Goal: Task Accomplishment & Management: Use online tool/utility

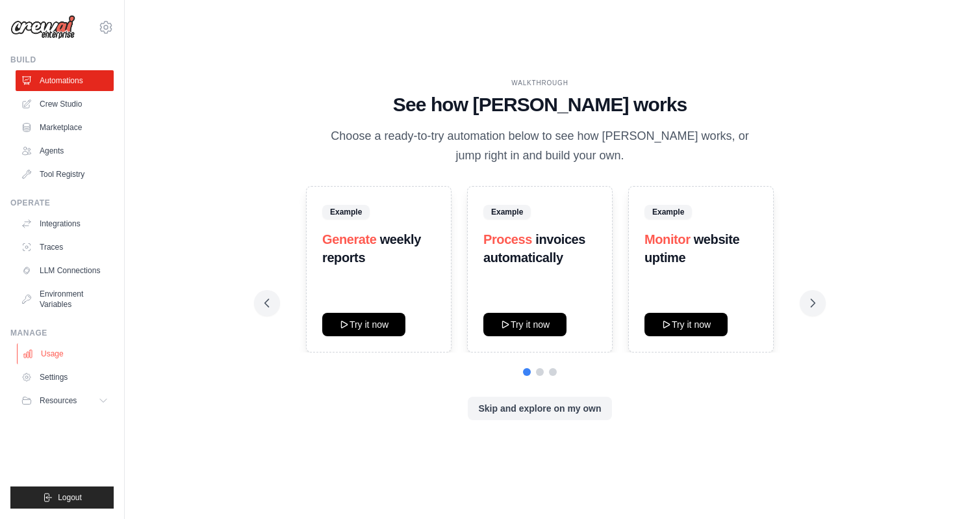
click at [51, 357] on link "Usage" at bounding box center [66, 353] width 98 height 21
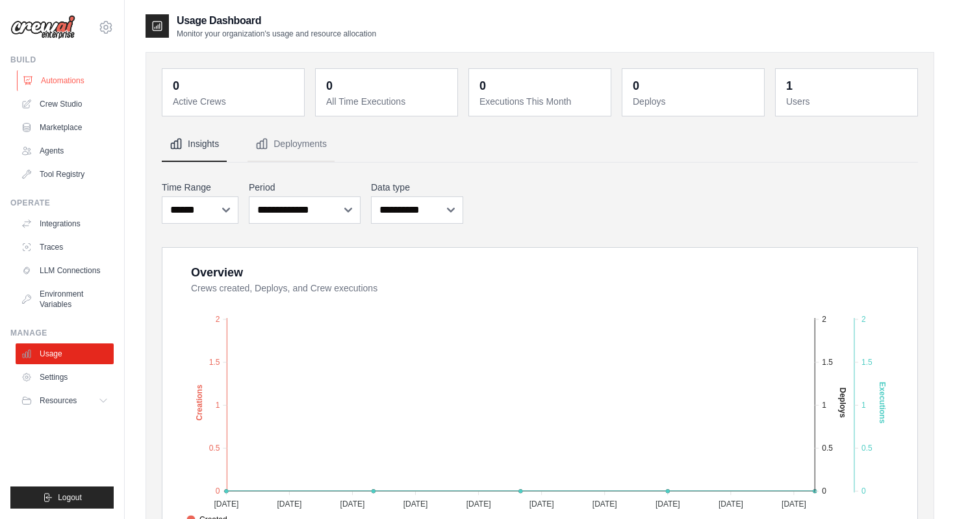
click at [69, 82] on link "Automations" at bounding box center [66, 80] width 98 height 21
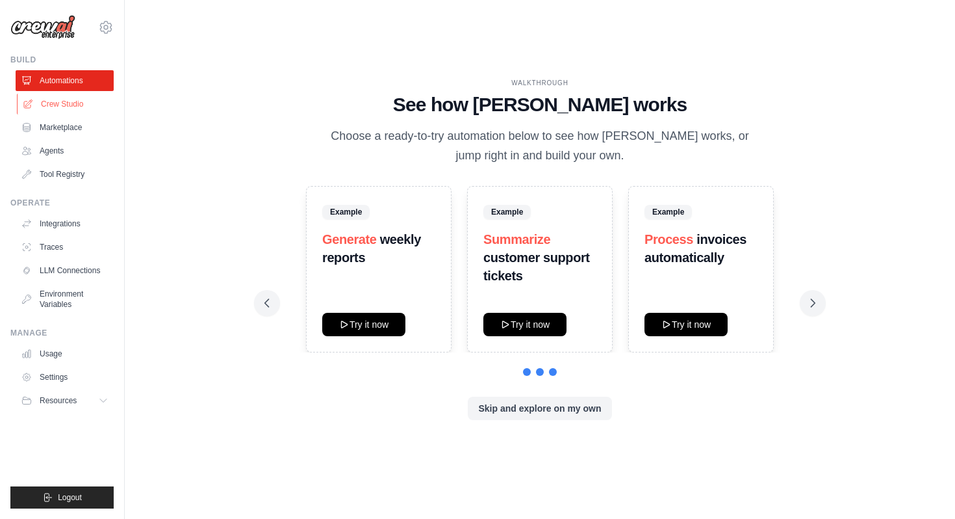
click at [66, 106] on link "Crew Studio" at bounding box center [66, 104] width 98 height 21
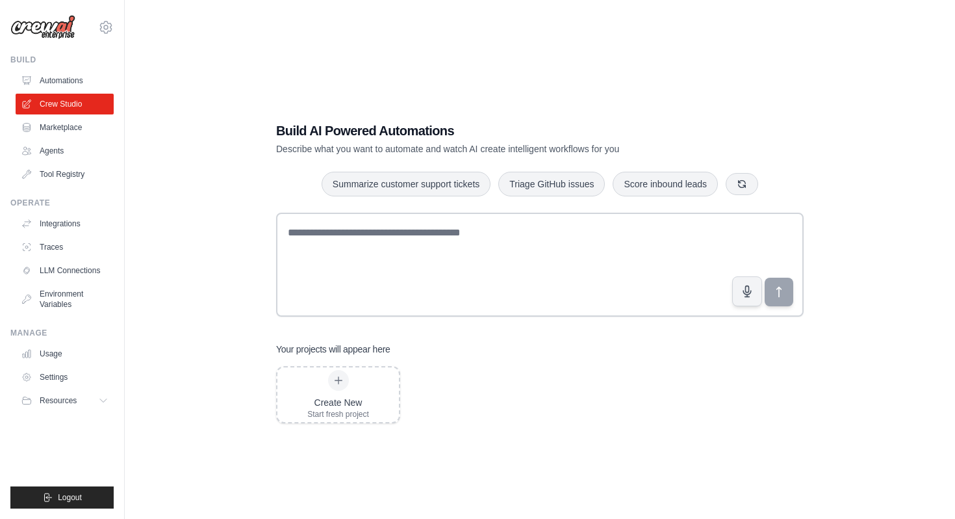
click at [152, 165] on div "Build AI Powered Automations Describe what you want to automate and watch AI cr…" at bounding box center [540, 272] width 789 height 519
click at [66, 129] on link "Marketplace" at bounding box center [66, 127] width 98 height 21
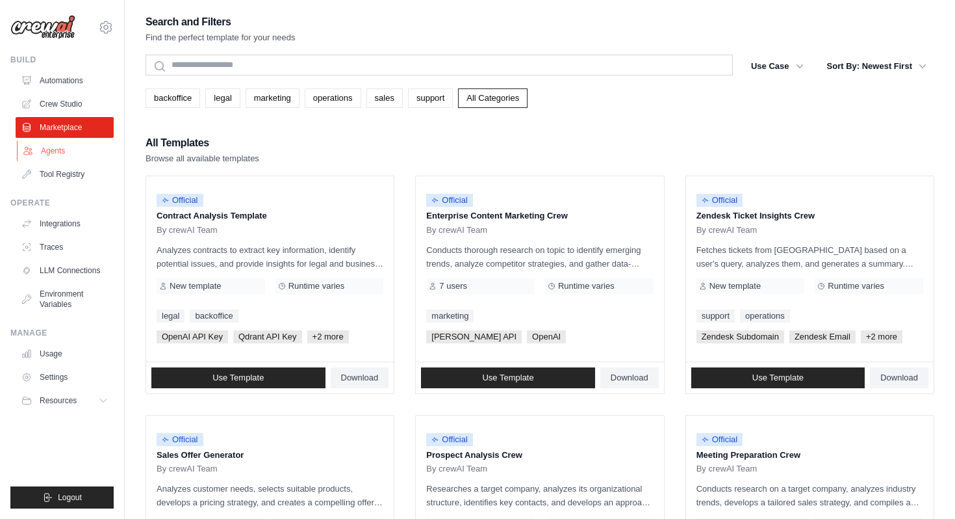
click at [60, 151] on link "Agents" at bounding box center [66, 150] width 98 height 21
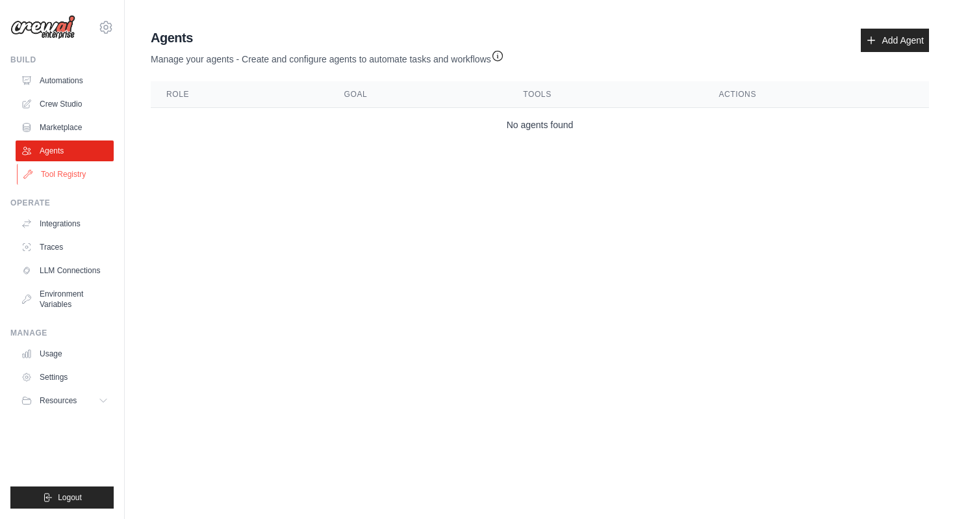
click at [66, 176] on link "Tool Registry" at bounding box center [66, 174] width 98 height 21
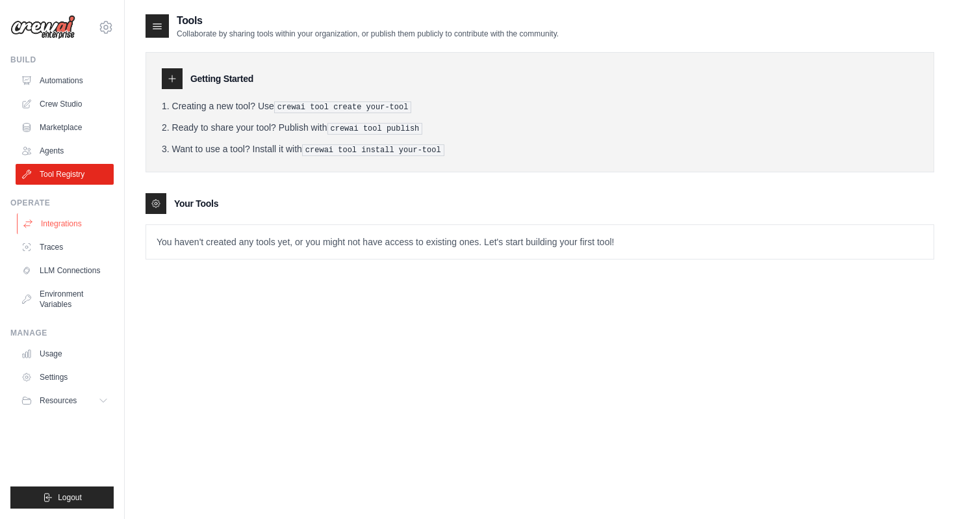
click at [81, 231] on link "Integrations" at bounding box center [66, 223] width 98 height 21
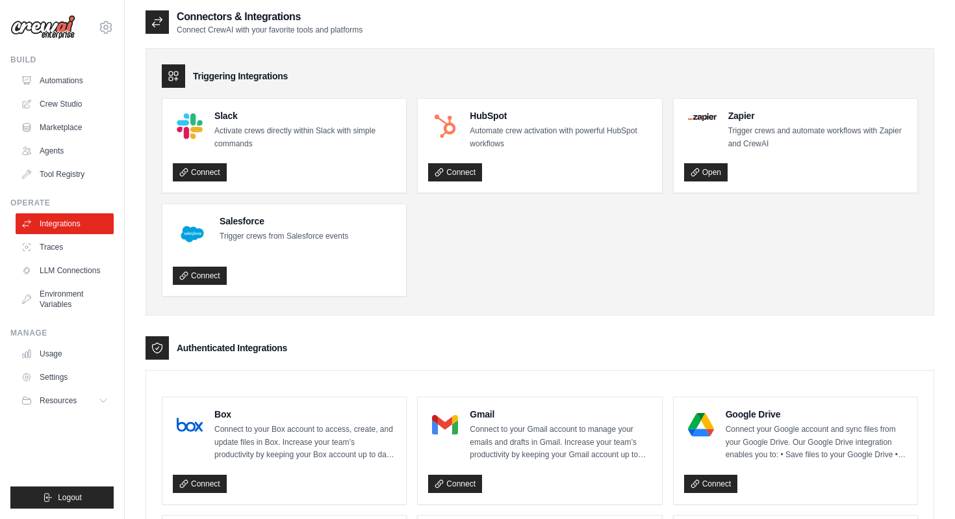
scroll to position [5, 0]
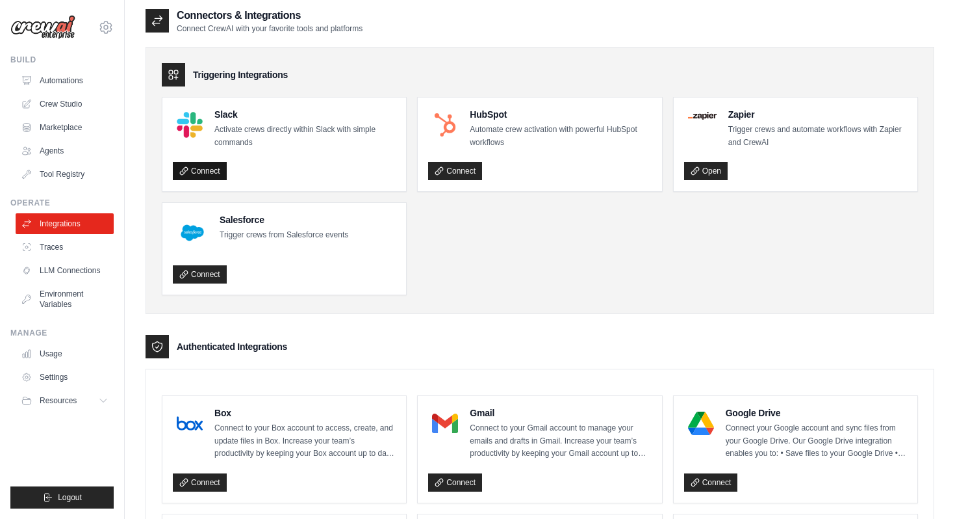
click at [207, 168] on link "Connect" at bounding box center [200, 171] width 54 height 18
click at [69, 272] on link "LLM Connections" at bounding box center [66, 270] width 98 height 21
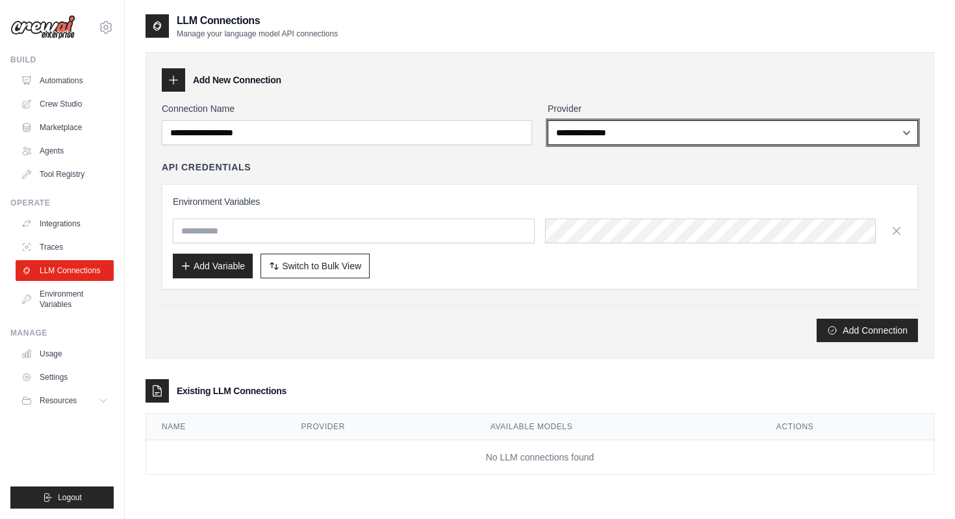
click at [673, 131] on select "**********" at bounding box center [733, 132] width 370 height 25
click at [653, 138] on select "**********" at bounding box center [733, 132] width 370 height 25
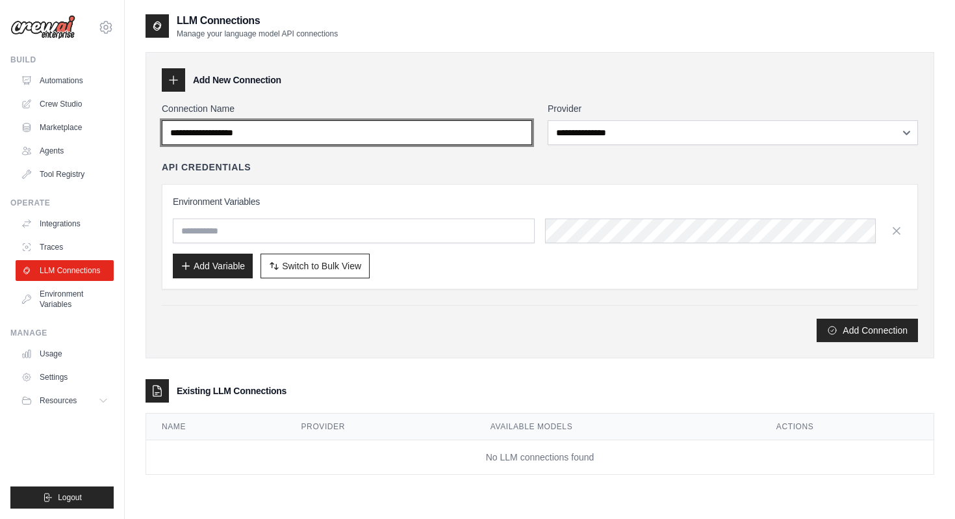
click at [495, 127] on input "Connection Name" at bounding box center [347, 132] width 370 height 25
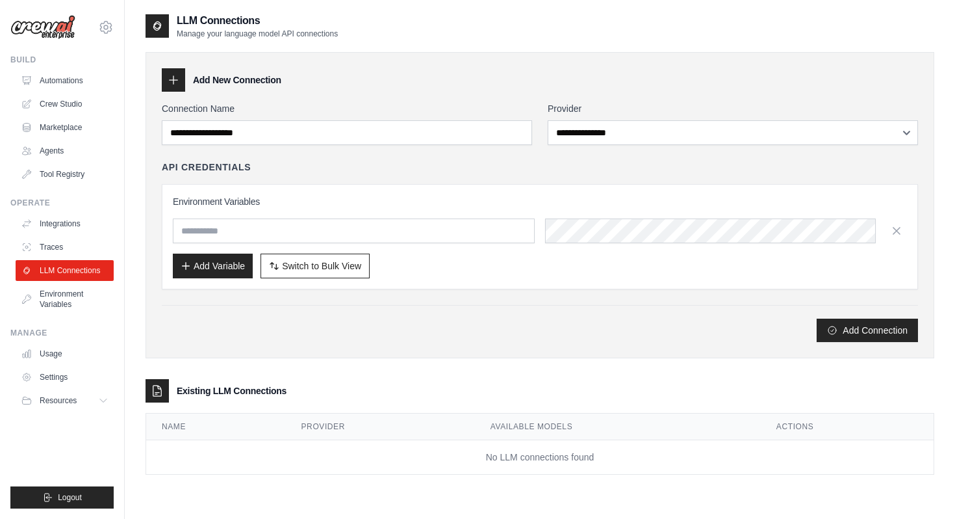
click at [486, 343] on div "**********" at bounding box center [540, 205] width 789 height 306
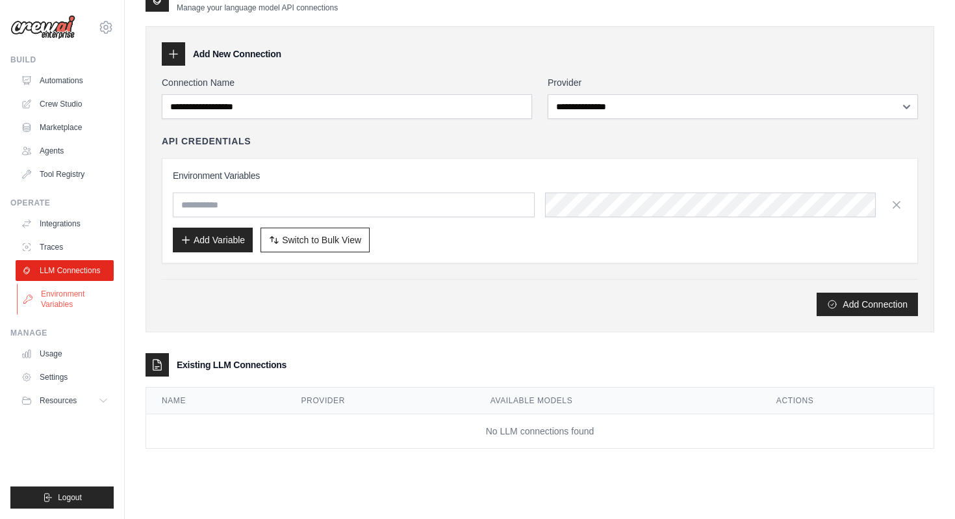
click at [79, 299] on link "Environment Variables" at bounding box center [66, 298] width 98 height 31
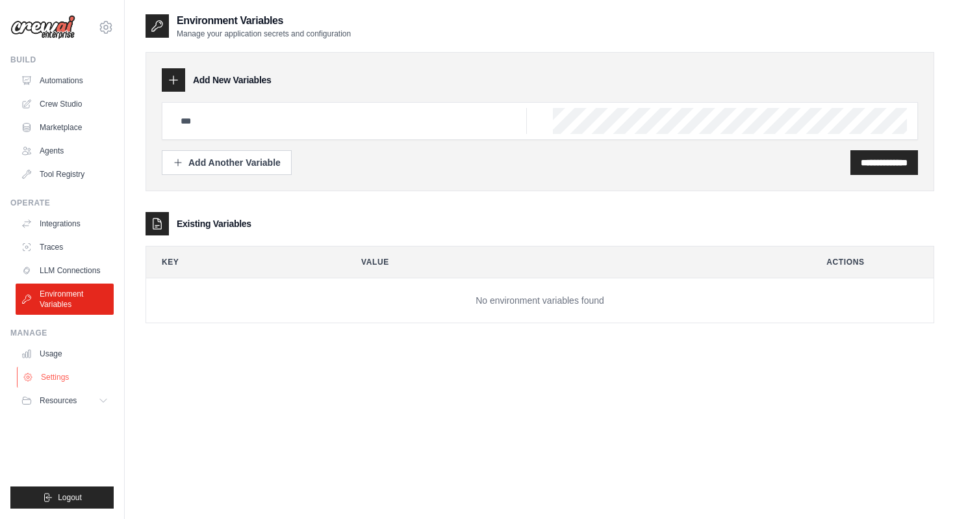
click at [65, 370] on link "Settings" at bounding box center [66, 377] width 98 height 21
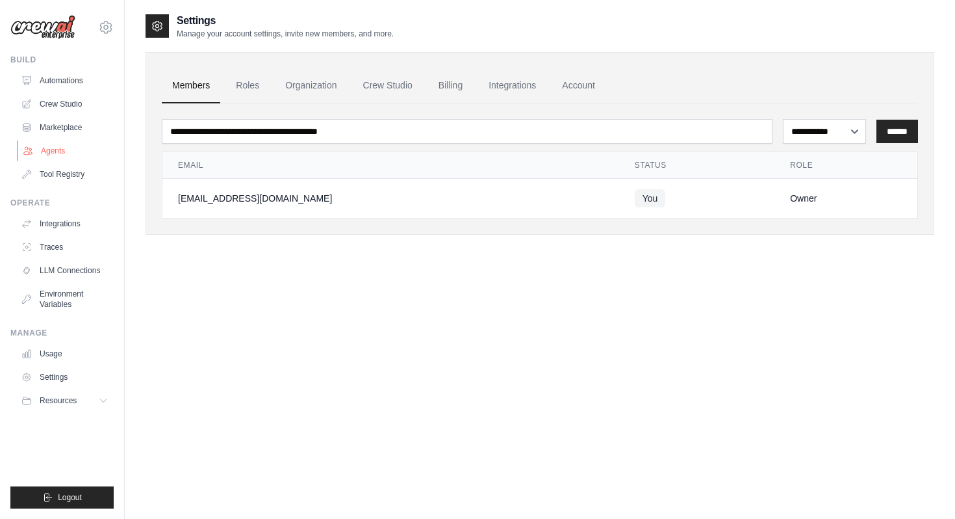
click at [59, 142] on link "Agents" at bounding box center [66, 150] width 98 height 21
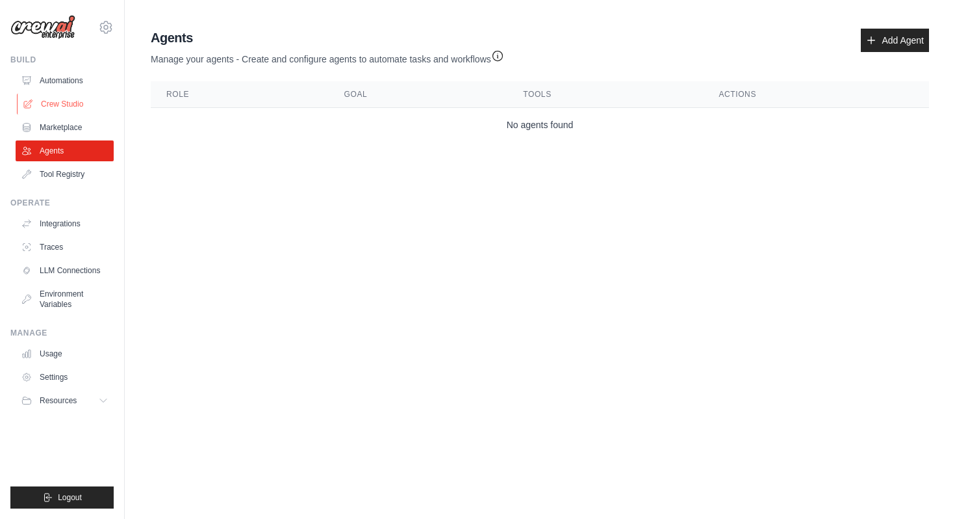
click at [63, 101] on link "Crew Studio" at bounding box center [66, 104] width 98 height 21
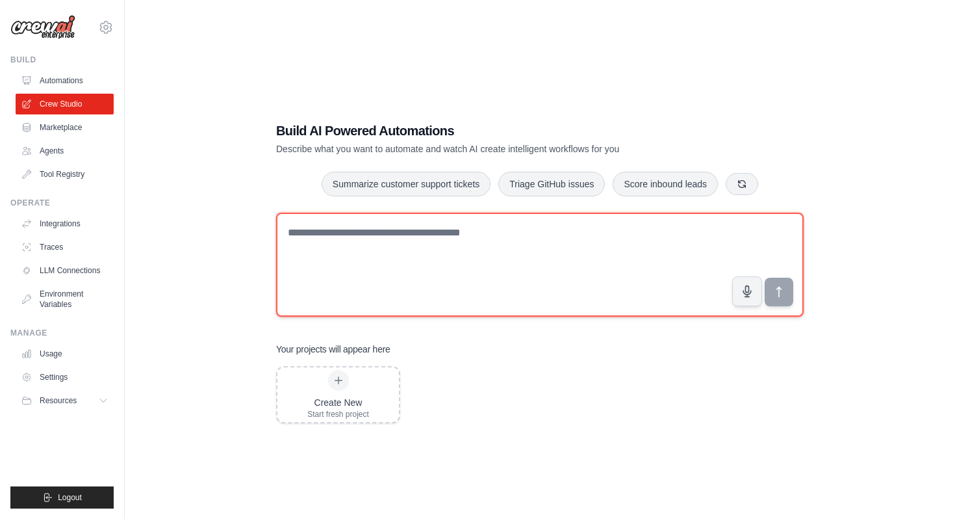
click at [348, 263] on textarea at bounding box center [540, 265] width 528 height 104
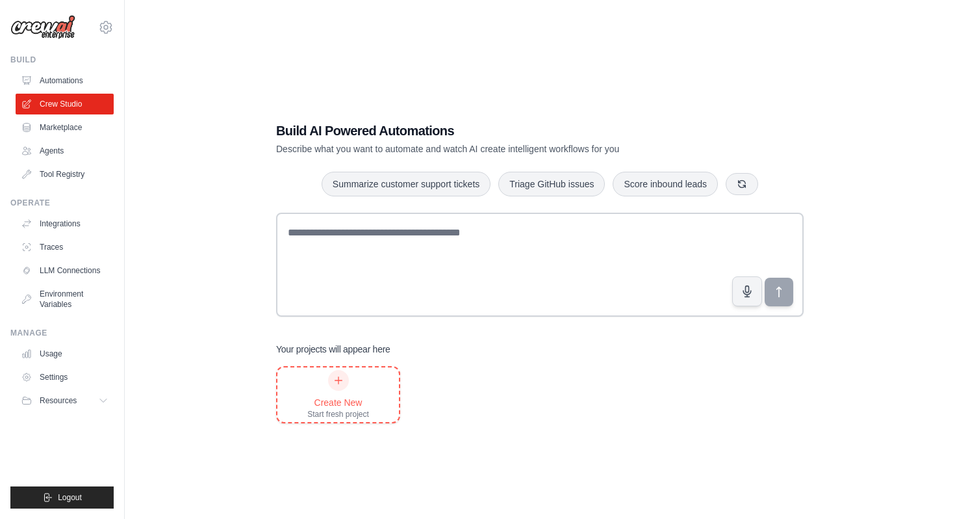
click at [337, 378] on icon at bounding box center [338, 380] width 7 height 7
click at [48, 153] on link "Agents" at bounding box center [66, 150] width 98 height 21
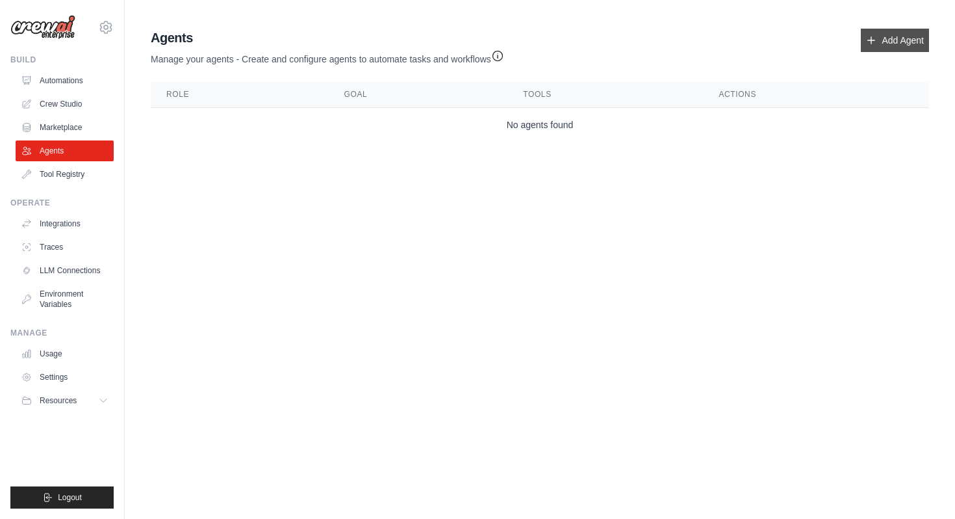
click at [890, 42] on link "Add Agent" at bounding box center [895, 40] width 68 height 23
click at [868, 40] on icon at bounding box center [871, 40] width 7 height 7
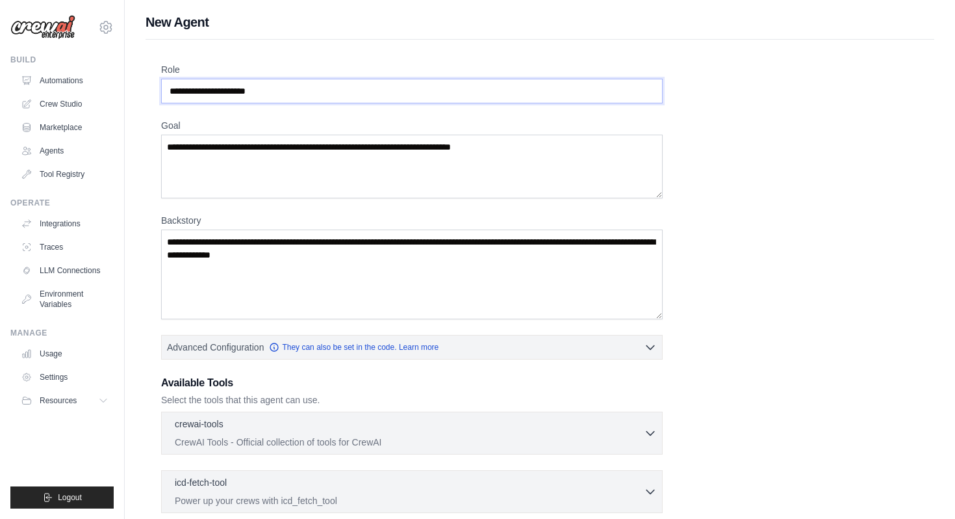
click at [545, 99] on input "Role" at bounding box center [412, 91] width 502 height 25
click at [484, 183] on textarea "Goal" at bounding box center [412, 167] width 502 height 64
click at [470, 272] on textarea "Backstory" at bounding box center [412, 274] width 502 height 90
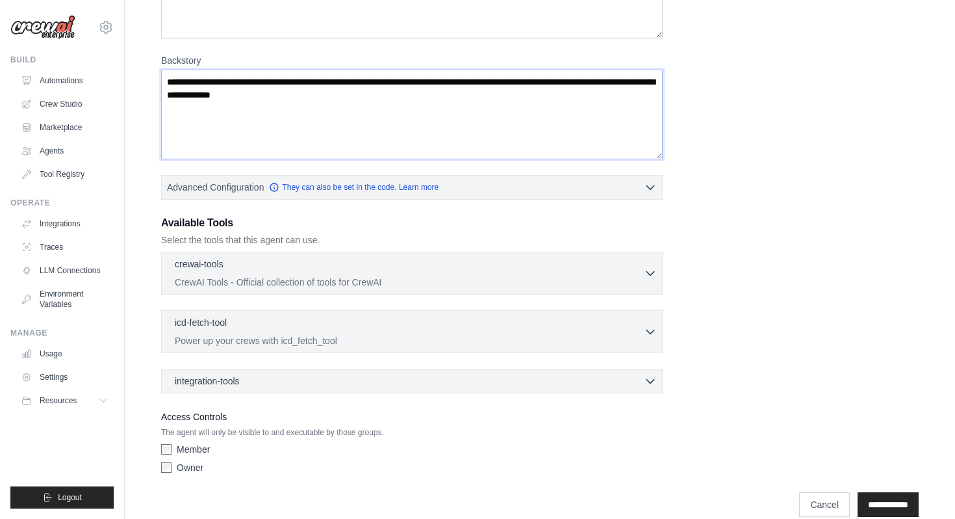
scroll to position [179, 0]
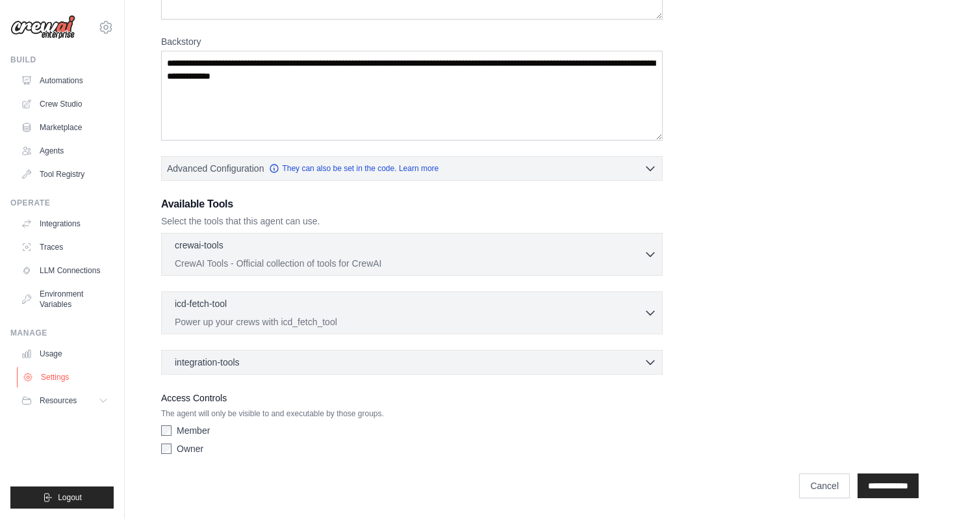
click at [62, 372] on link "Settings" at bounding box center [66, 377] width 98 height 21
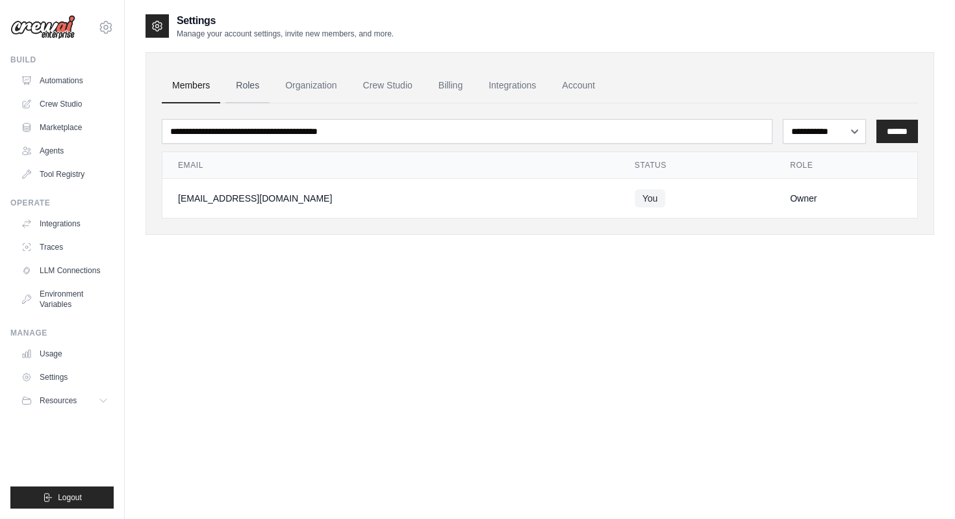
click at [253, 90] on link "Roles" at bounding box center [248, 85] width 44 height 35
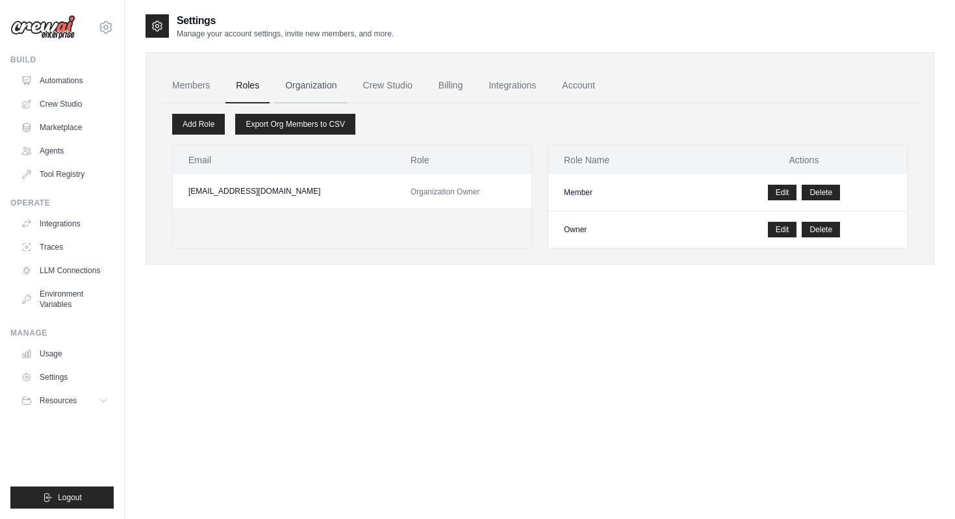
click at [314, 87] on link "Organization" at bounding box center [311, 85] width 72 height 35
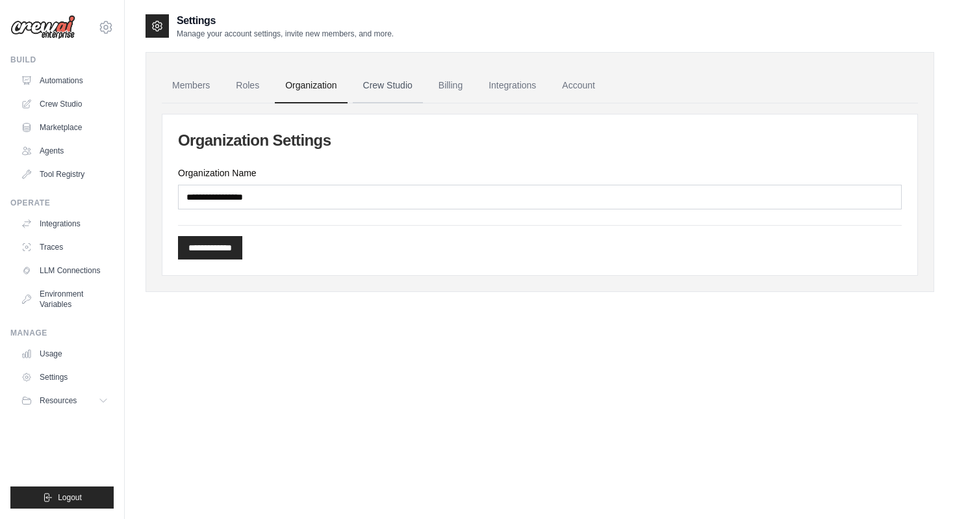
click at [403, 75] on link "Crew Studio" at bounding box center [388, 85] width 70 height 35
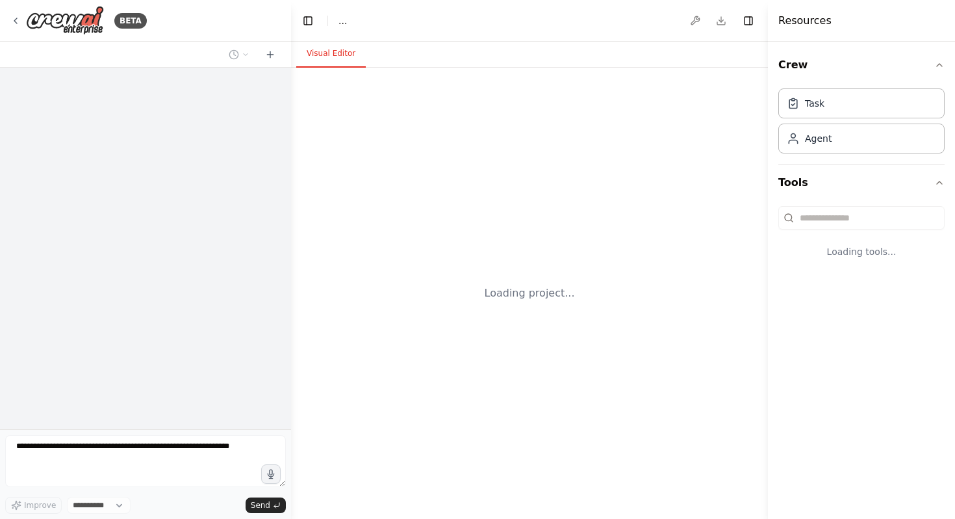
select select "****"
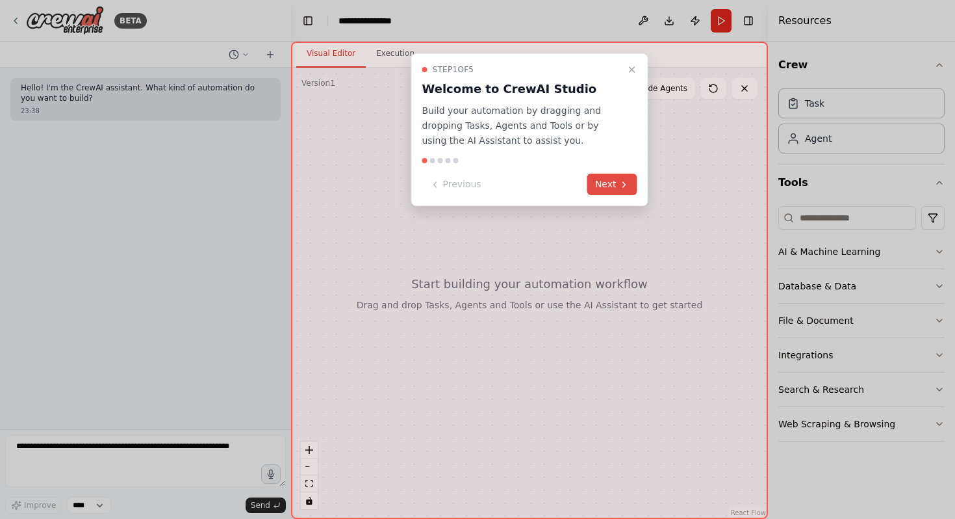
click at [608, 186] on button "Next" at bounding box center [613, 184] width 50 height 21
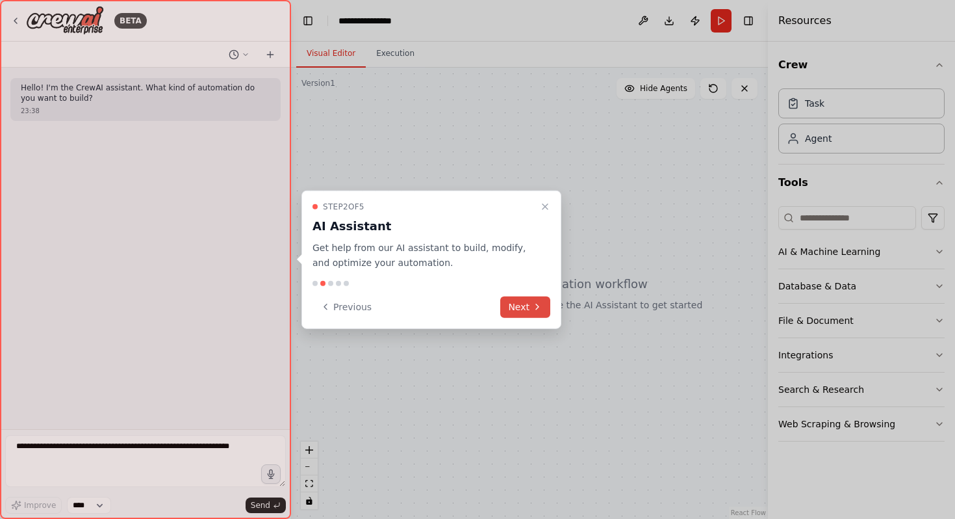
click at [534, 310] on icon at bounding box center [537, 307] width 10 height 10
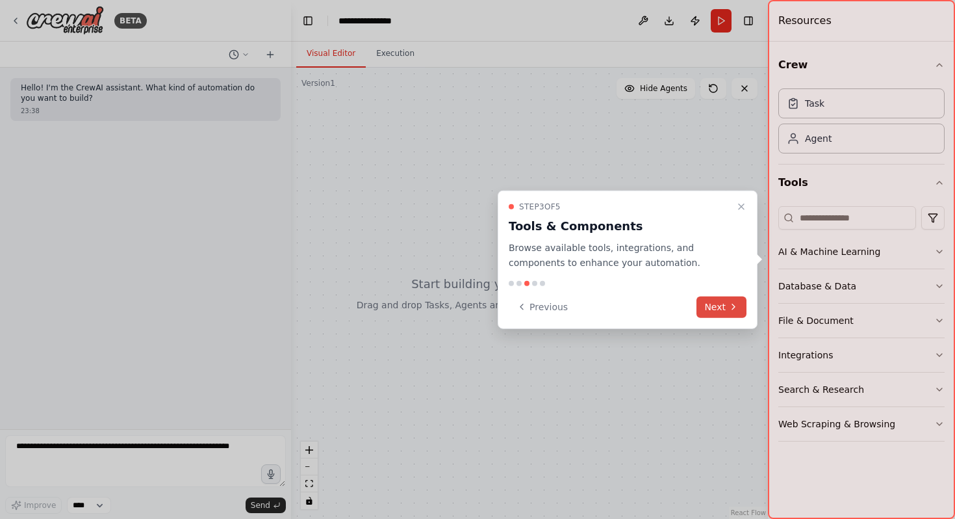
click at [534, 310] on button "Previous" at bounding box center [542, 306] width 67 height 21
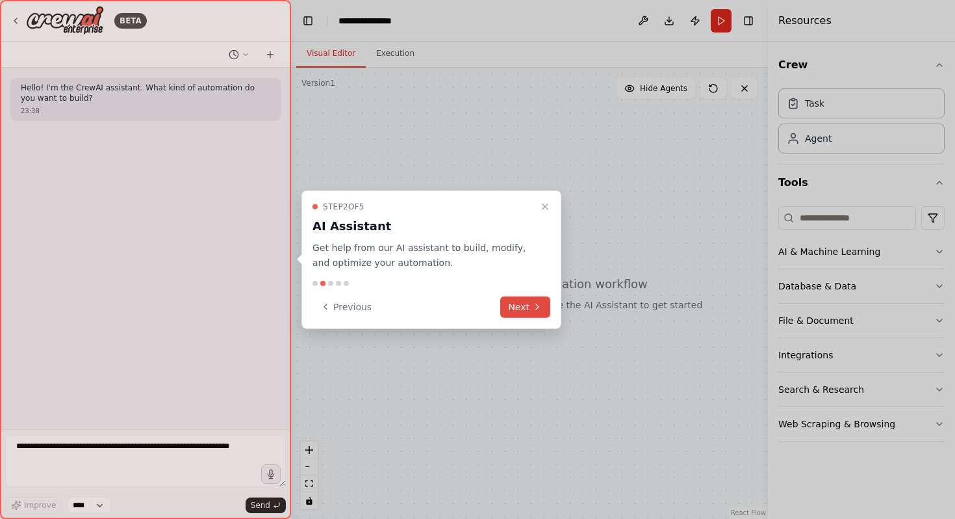
click at [543, 308] on button "Next" at bounding box center [525, 306] width 50 height 21
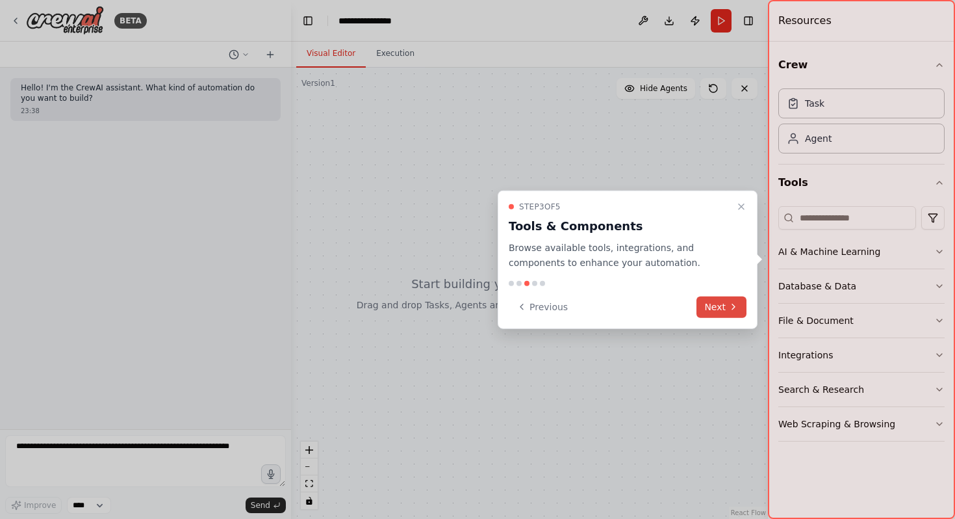
click at [712, 298] on button "Next" at bounding box center [722, 306] width 50 height 21
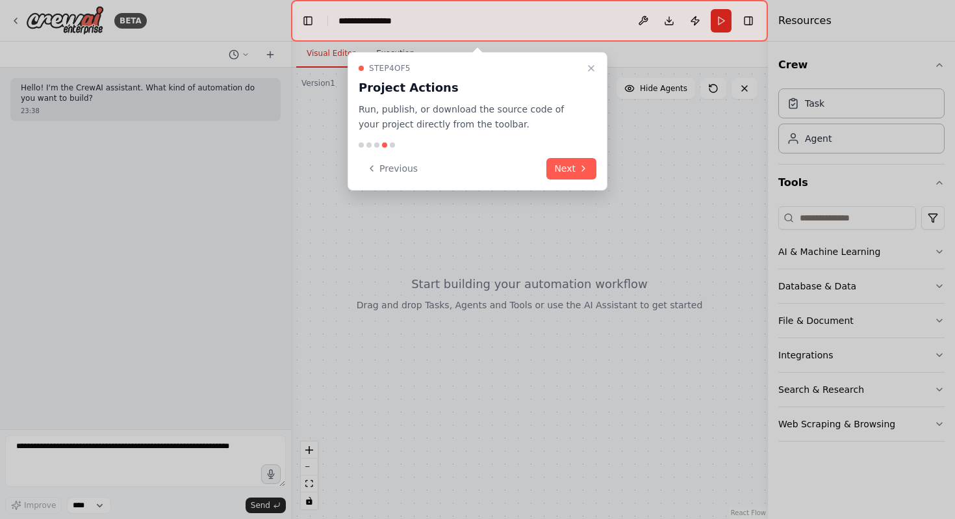
click at [590, 79] on div "Step 4 of 5 Project Actions Run, publish, or download the source code of your p…" at bounding box center [478, 97] width 238 height 69
click at [586, 70] on button "Close walkthrough" at bounding box center [592, 68] width 16 height 16
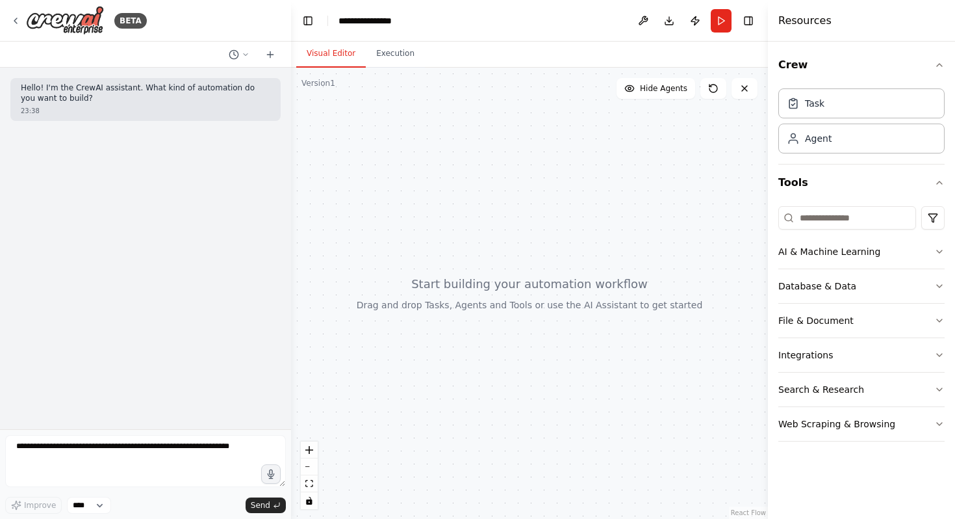
click at [554, 180] on div at bounding box center [529, 293] width 477 height 451
click at [396, 127] on div at bounding box center [529, 293] width 477 height 451
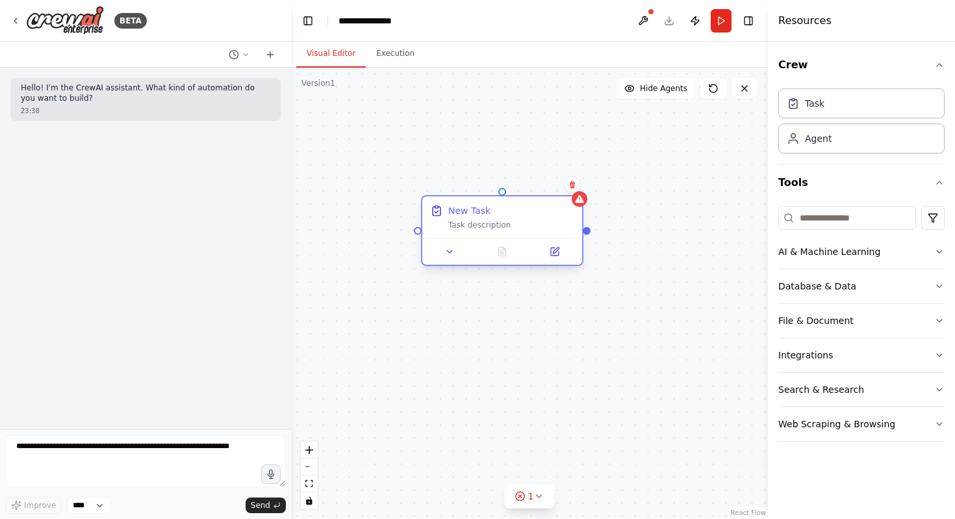
drag, startPoint x: 584, startPoint y: 189, endPoint x: 523, endPoint y: 224, distance: 70.1
click at [523, 217] on div "New Task" at bounding box center [511, 210] width 126 height 13
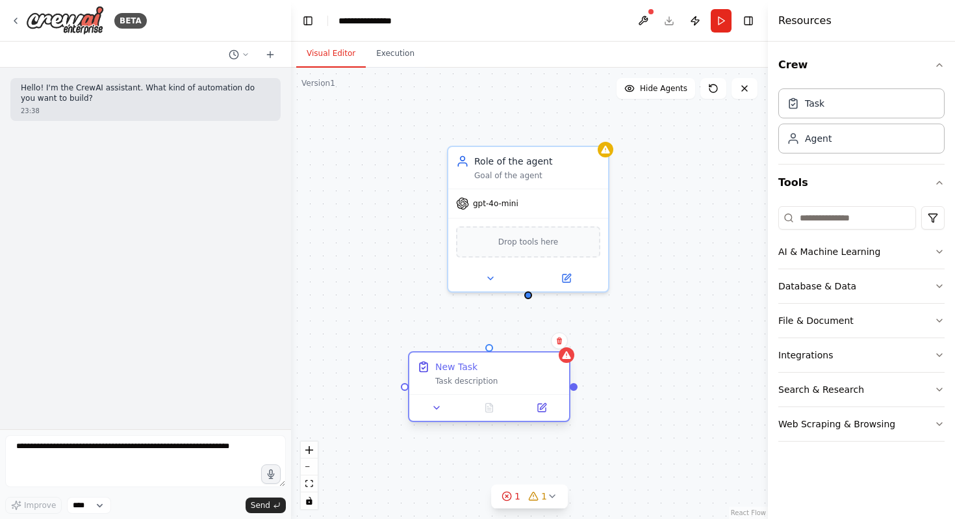
drag, startPoint x: 528, startPoint y: 225, endPoint x: 517, endPoint y: 361, distance: 136.9
click at [517, 361] on div "New Task" at bounding box center [498, 366] width 126 height 13
click at [847, 219] on input at bounding box center [848, 217] width 138 height 23
drag, startPoint x: 828, startPoint y: 322, endPoint x: 749, endPoint y: 292, distance: 84.5
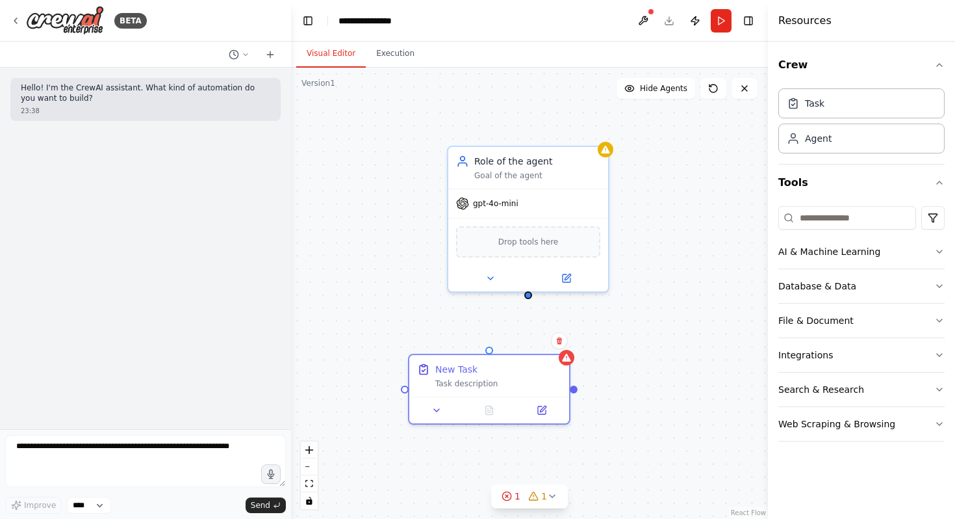
click at [749, 292] on div "**********" at bounding box center [477, 259] width 955 height 519
drag, startPoint x: 809, startPoint y: 320, endPoint x: 688, endPoint y: 306, distance: 121.7
click at [688, 306] on div "**********" at bounding box center [477, 259] width 955 height 519
click at [269, 57] on icon at bounding box center [270, 54] width 10 height 10
click at [226, 209] on div "Hello! I'm the CrewAI assistant. What kind of automation do you want to build? …" at bounding box center [145, 248] width 291 height 361
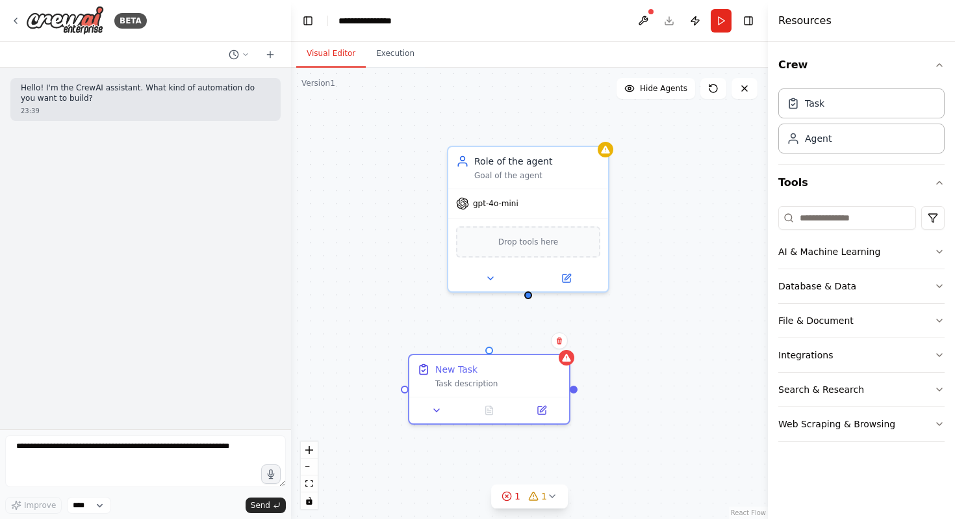
click at [339, 244] on div "New Task Task description Role of the agent Goal of the agent gpt-4o-mini Drop …" at bounding box center [529, 293] width 477 height 451
click at [390, 66] on button "Execution" at bounding box center [395, 53] width 59 height 27
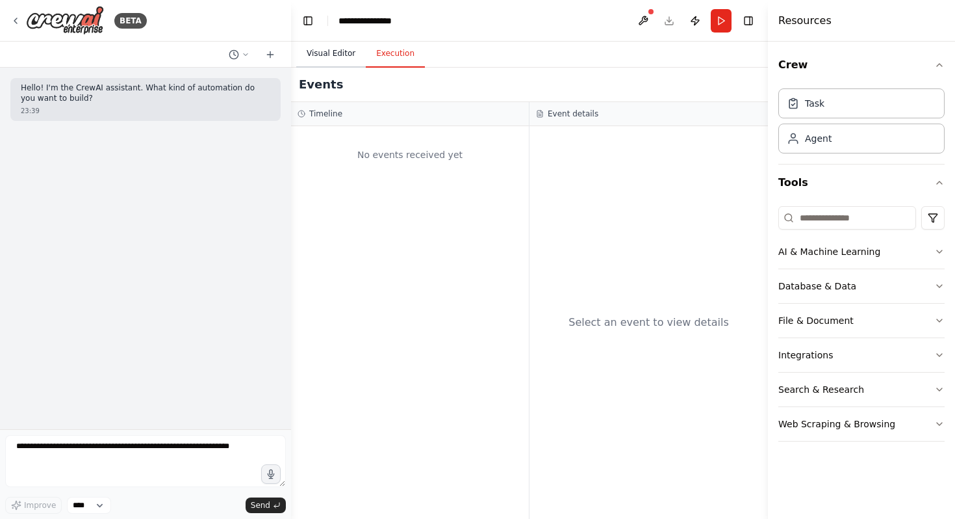
click at [328, 63] on button "Visual Editor" at bounding box center [331, 53] width 70 height 27
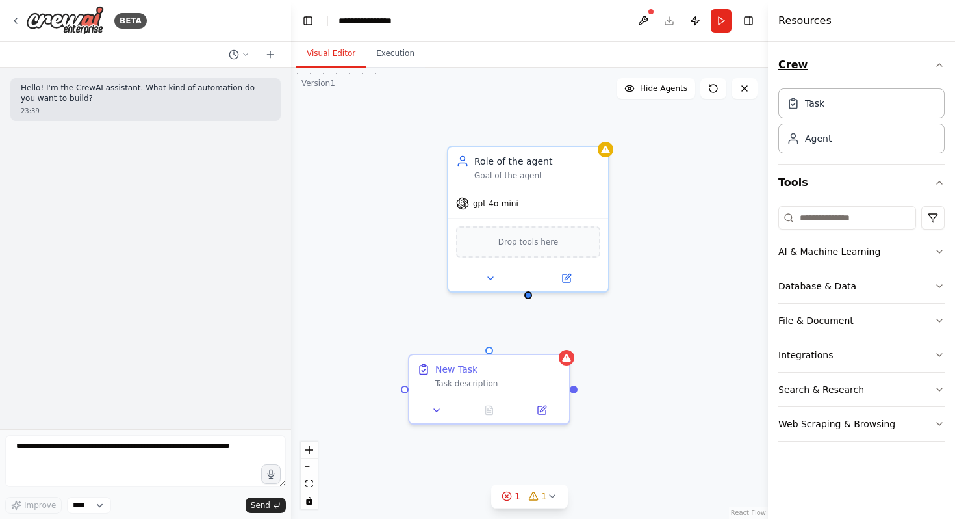
click at [801, 71] on button "Crew" at bounding box center [862, 65] width 166 height 36
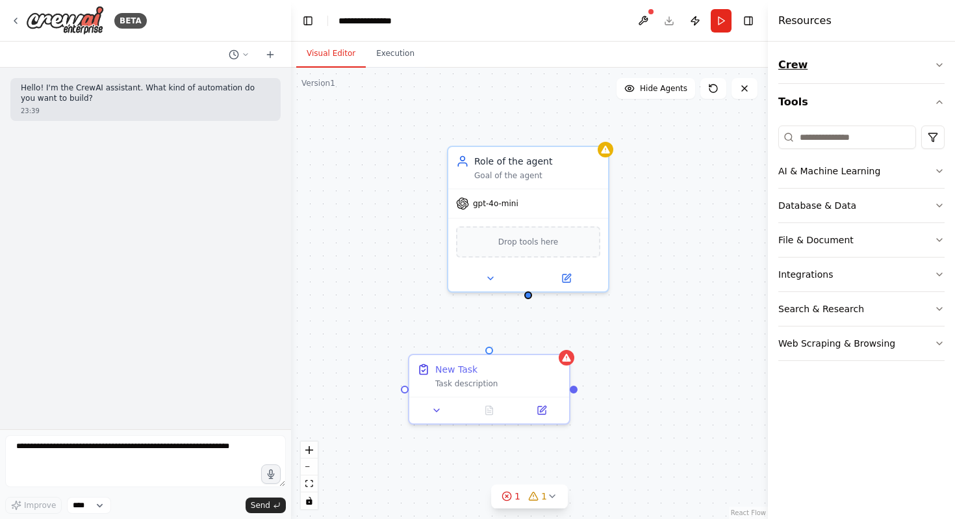
click at [801, 71] on button "Crew" at bounding box center [862, 65] width 166 height 36
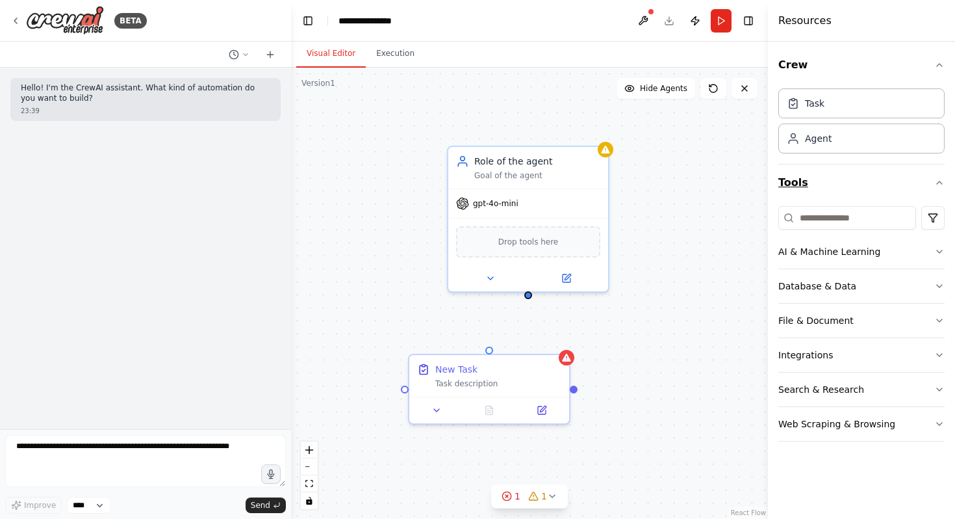
click at [795, 178] on button "Tools" at bounding box center [862, 182] width 166 height 36
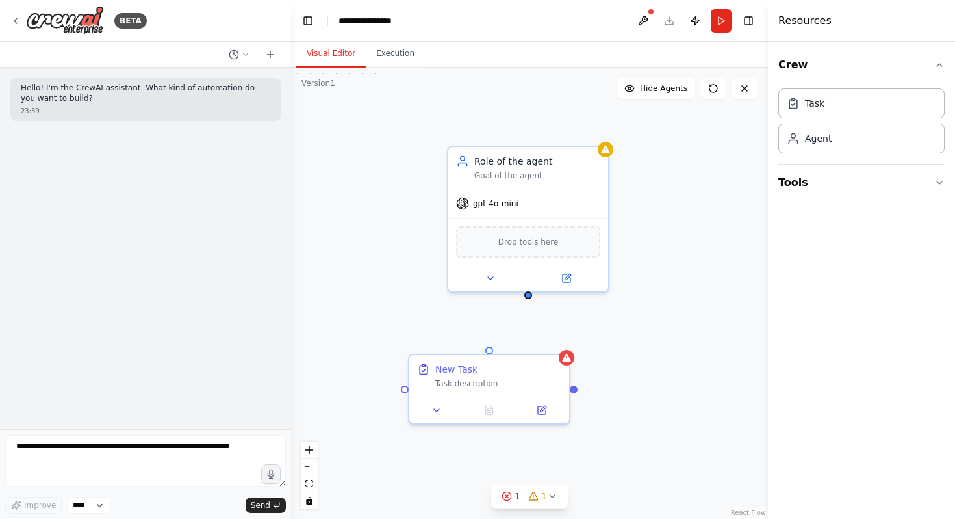
click at [795, 178] on button "Tools" at bounding box center [862, 182] width 166 height 36
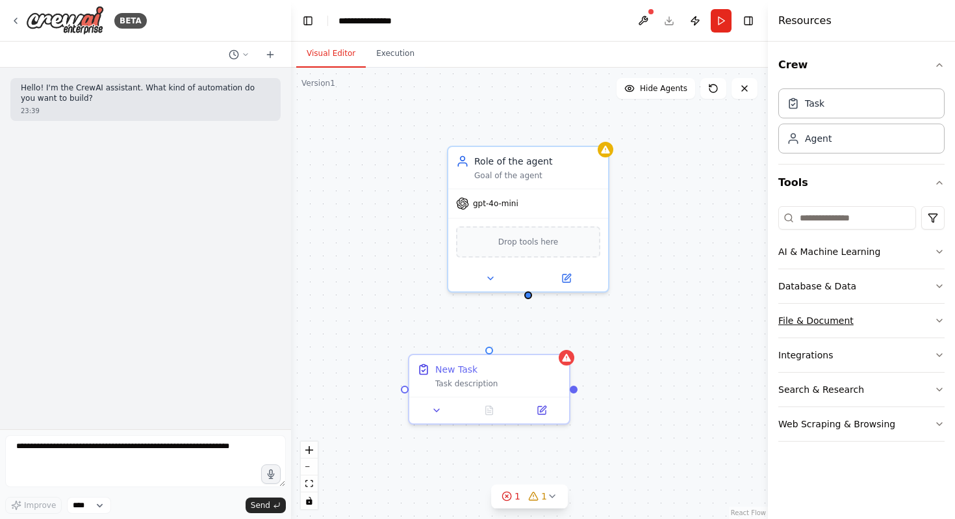
click at [939, 319] on icon "button" at bounding box center [940, 320] width 10 height 10
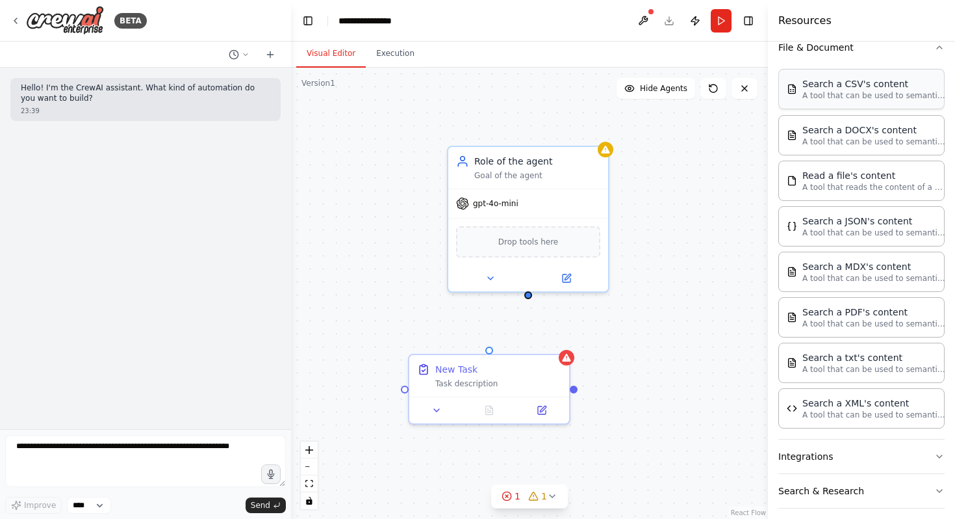
scroll to position [318, 0]
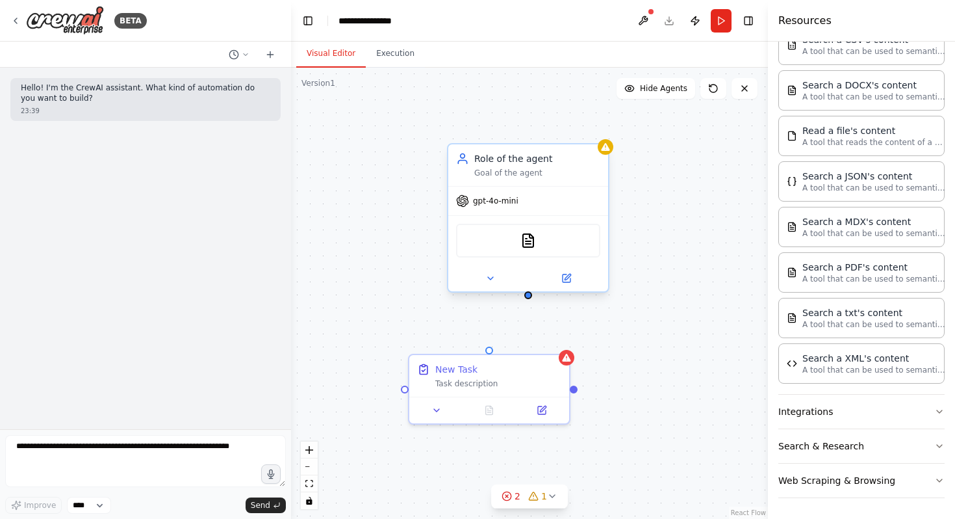
click at [512, 203] on span "gpt-4o-mini" at bounding box center [495, 201] width 45 height 10
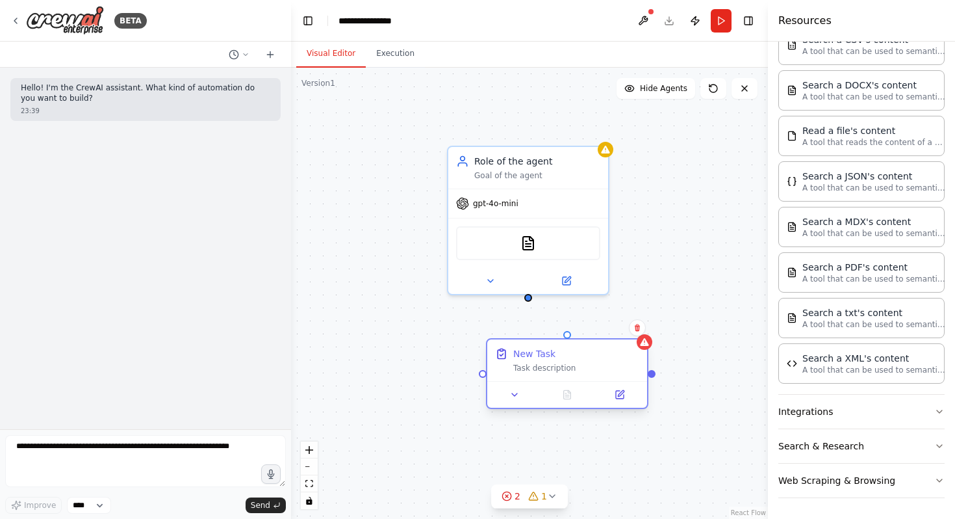
drag, startPoint x: 523, startPoint y: 373, endPoint x: 595, endPoint y: 357, distance: 74.0
click at [597, 357] on div "New Task Task description" at bounding box center [576, 360] width 126 height 26
click at [725, 24] on button "Run" at bounding box center [721, 20] width 21 height 23
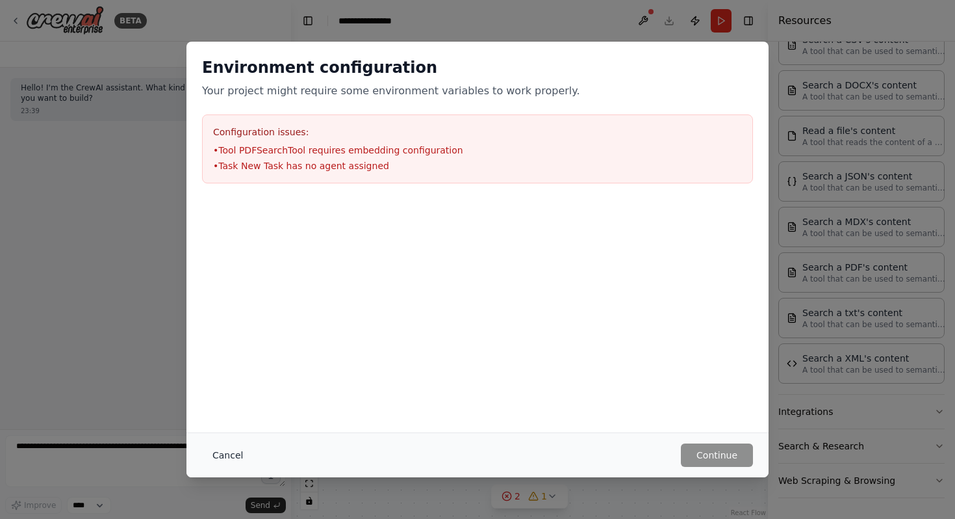
click at [226, 457] on button "Cancel" at bounding box center [227, 454] width 51 height 23
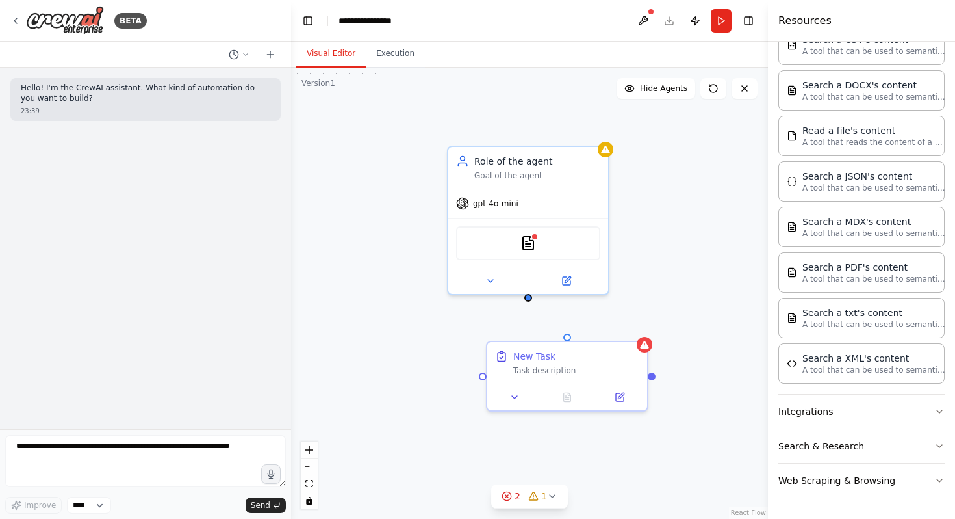
click at [366, 295] on div "New Task Task description Role of the agent Goal of the agent gpt-4o-mini PDFSe…" at bounding box center [529, 293] width 477 height 451
click at [641, 23] on button at bounding box center [643, 20] width 21 height 23
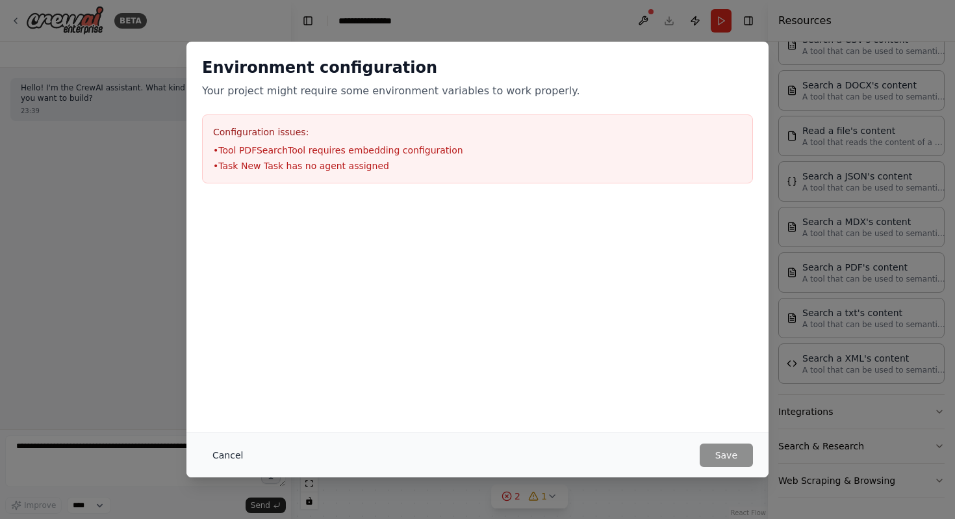
click at [223, 457] on button "Cancel" at bounding box center [227, 454] width 51 height 23
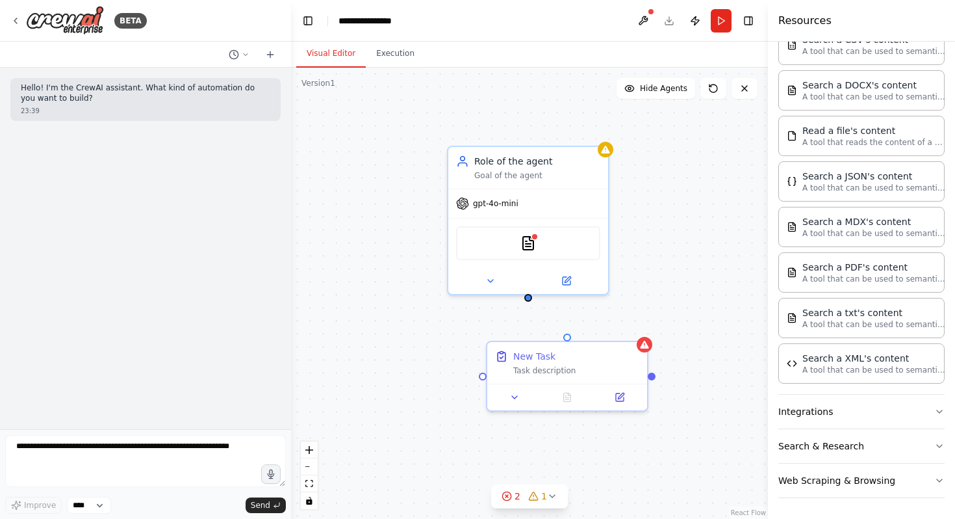
click at [946, 409] on div "Crew Task Agent Tools AI & Machine Learning Database & Data File & Document Sea…" at bounding box center [861, 280] width 187 height 477
click at [937, 409] on icon "button" at bounding box center [940, 411] width 10 height 10
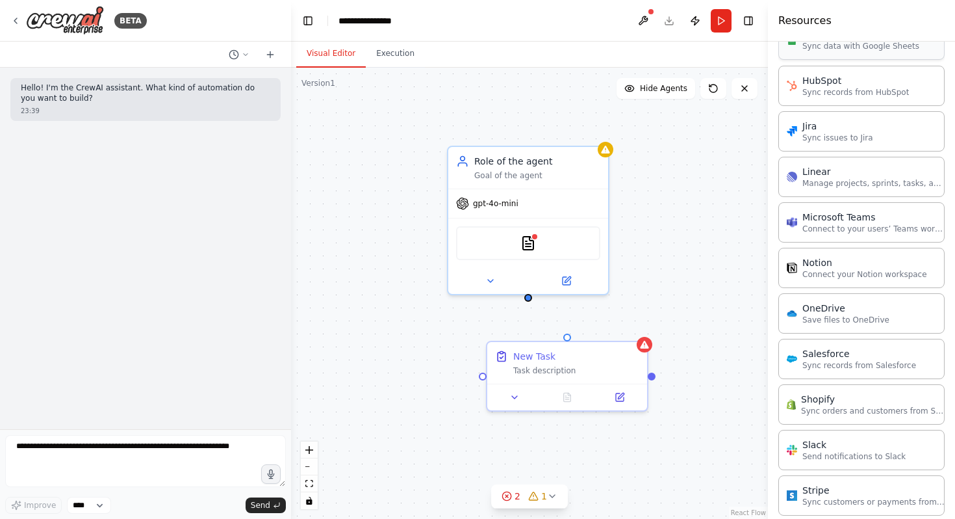
scroll to position [1238, 0]
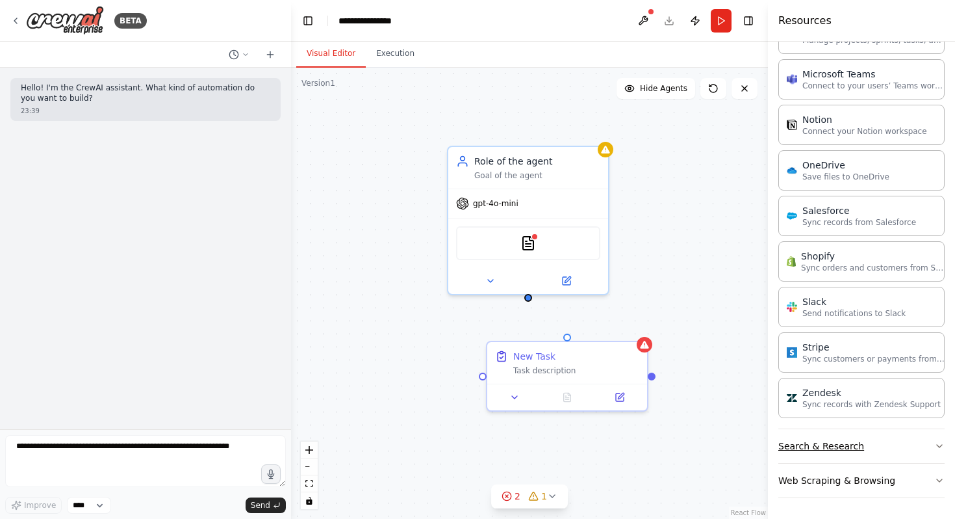
click at [879, 450] on button "Search & Research" at bounding box center [862, 446] width 166 height 34
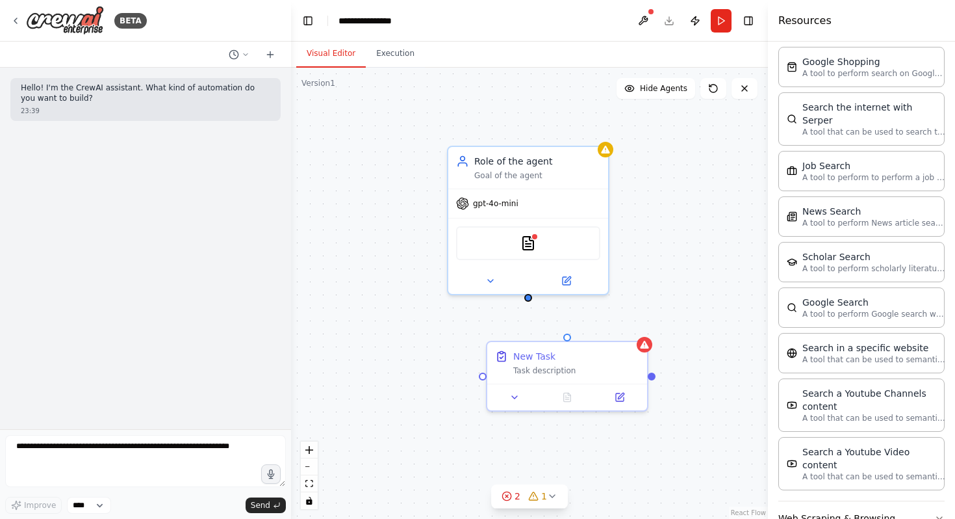
scroll to position [1899, 0]
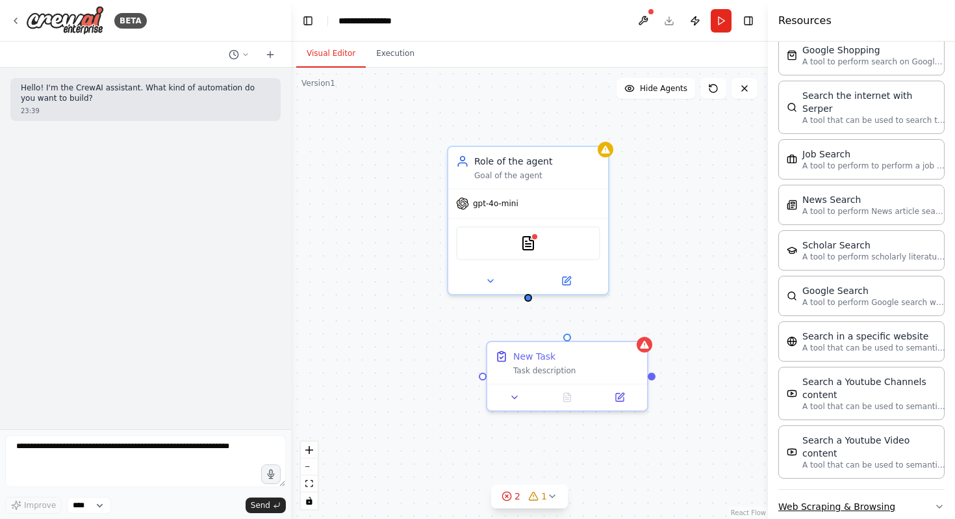
click at [874, 489] on button "Web Scraping & Browsing" at bounding box center [862, 506] width 166 height 34
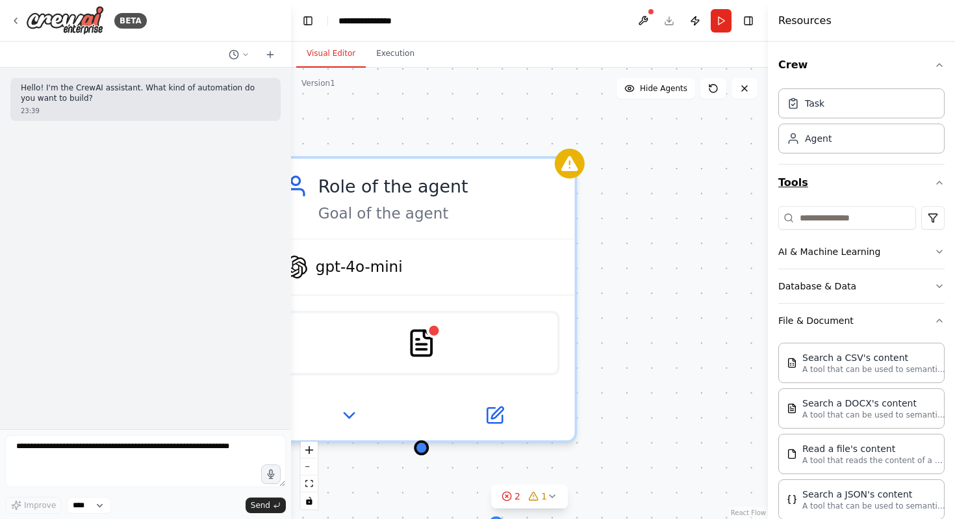
scroll to position [12, 0]
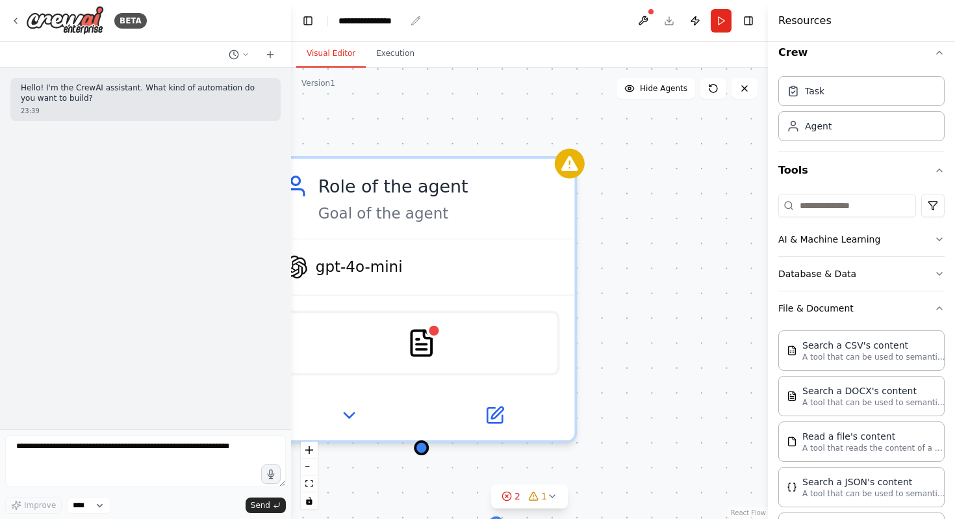
click at [379, 17] on div "**********" at bounding box center [372, 20] width 67 height 13
drag, startPoint x: 406, startPoint y: 19, endPoint x: 313, endPoint y: 16, distance: 93.0
click at [313, 17] on header "**********" at bounding box center [529, 21] width 477 height 42
click at [680, 219] on div "New Task Task description Role of the agent Goal of the agent gpt-4o-mini PDFSe…" at bounding box center [529, 293] width 477 height 451
click at [149, 272] on div "Hello! I'm the CrewAI assistant. What kind of automation do you want to build? …" at bounding box center [145, 248] width 291 height 361
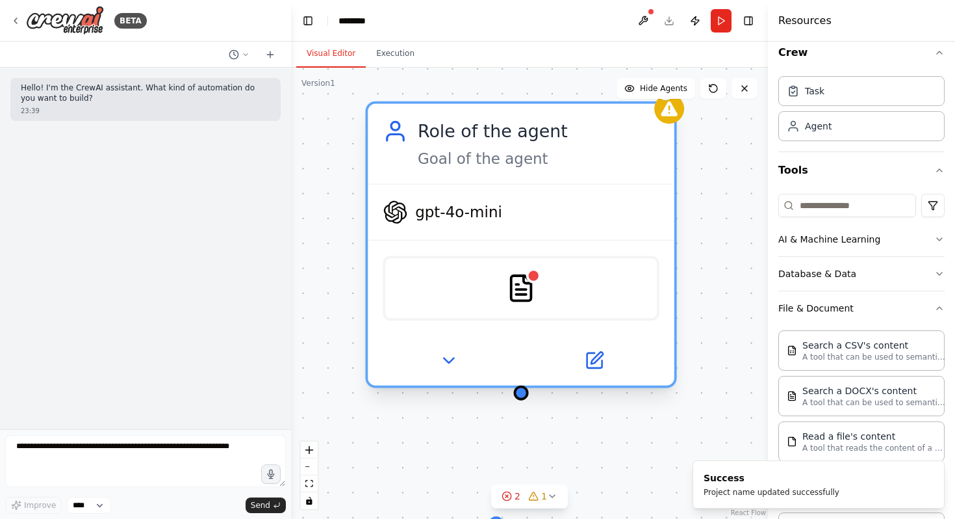
drag, startPoint x: 482, startPoint y: 193, endPoint x: 578, endPoint y: 157, distance: 103.5
click at [580, 144] on div "Role of the agent" at bounding box center [539, 131] width 242 height 25
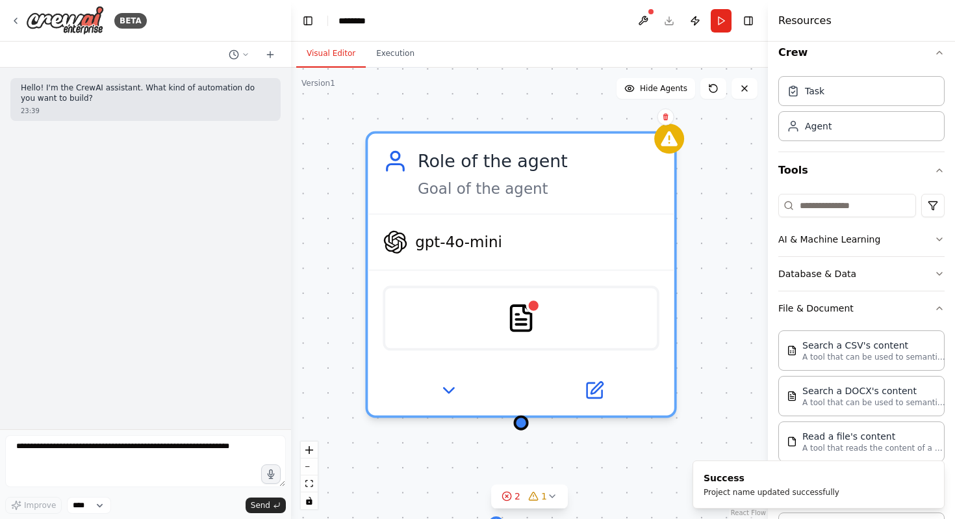
click at [722, 333] on div "New Task Task description Role of the agent Goal of the agent gpt-4o-mini PDFSe…" at bounding box center [529, 293] width 477 height 451
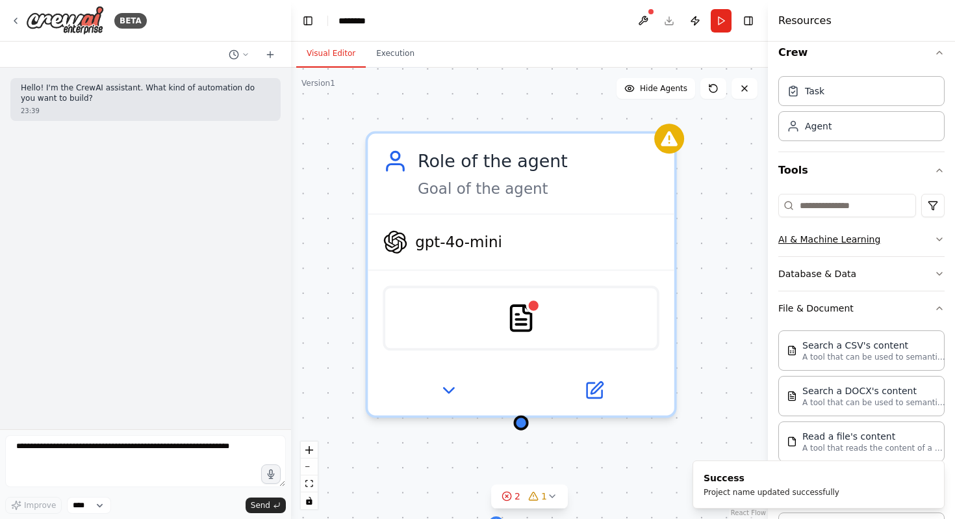
click at [938, 240] on icon "button" at bounding box center [940, 239] width 10 height 10
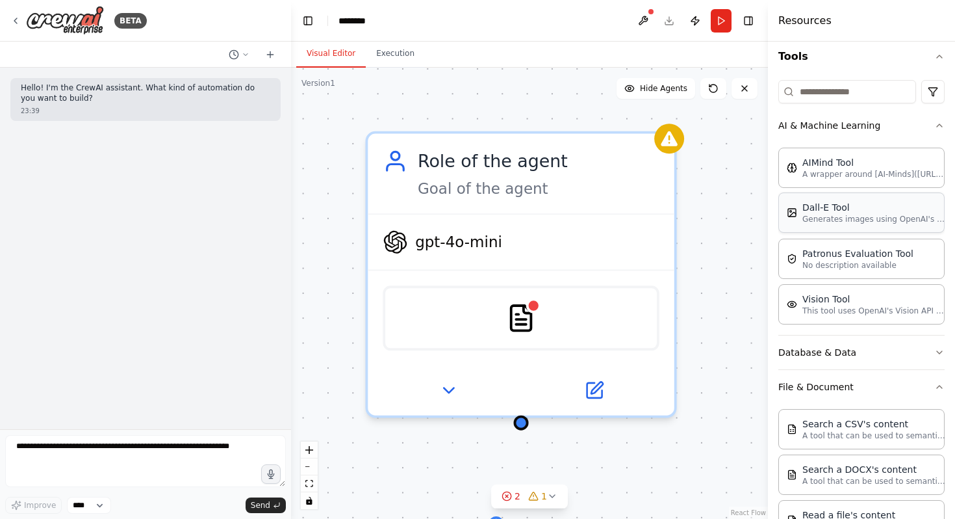
scroll to position [151, 0]
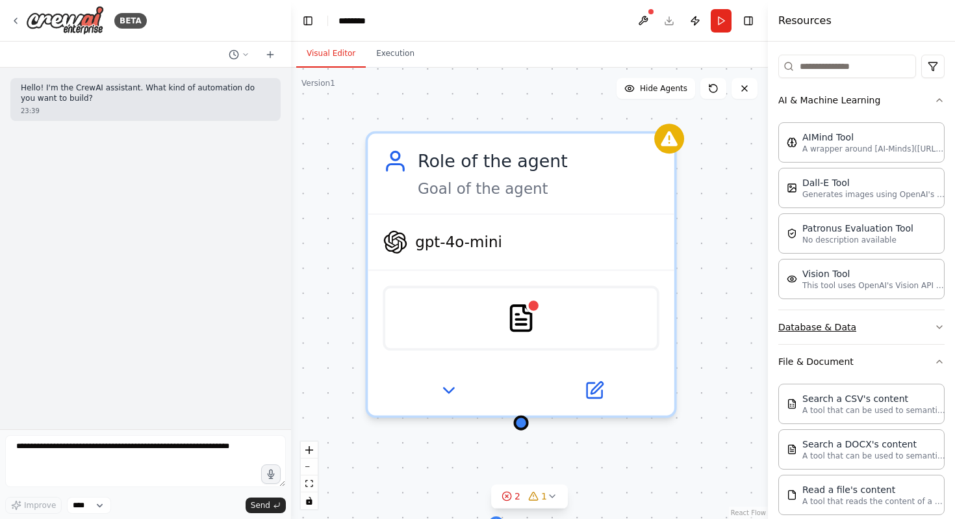
click at [938, 328] on icon "button" at bounding box center [940, 327] width 10 height 10
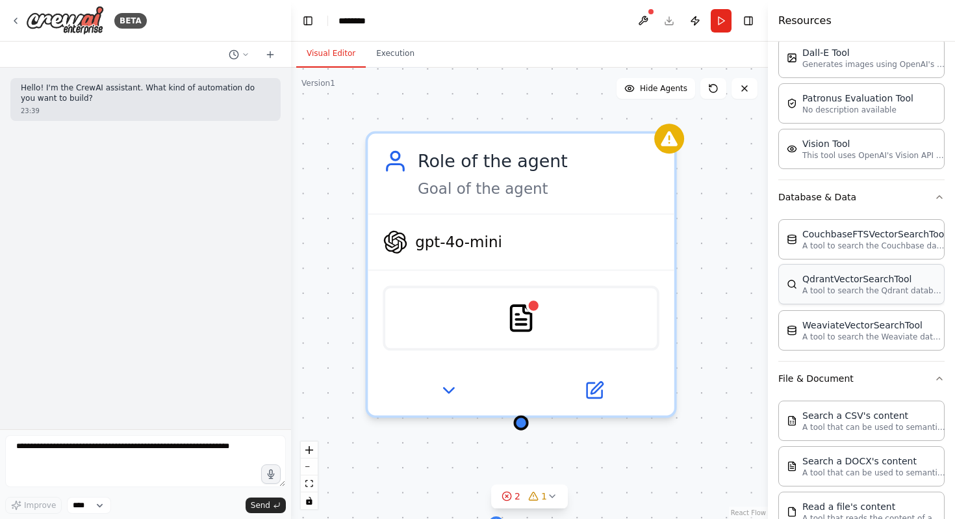
scroll to position [298, 0]
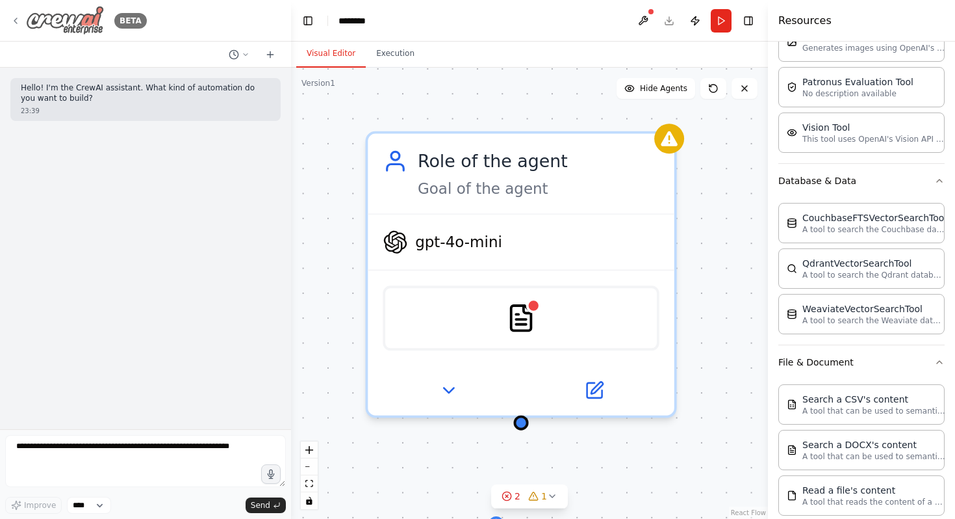
click at [68, 18] on img at bounding box center [65, 20] width 78 height 29
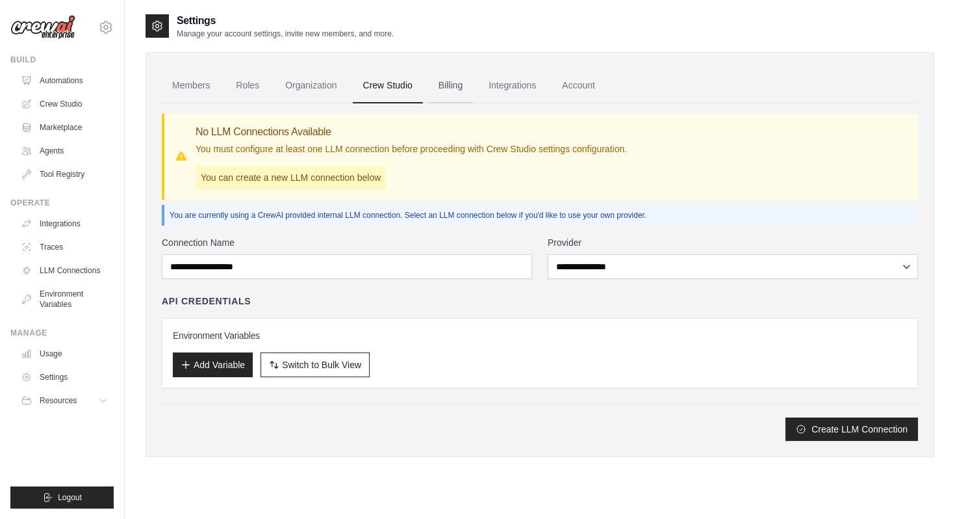
click at [470, 87] on link "Billing" at bounding box center [450, 85] width 45 height 35
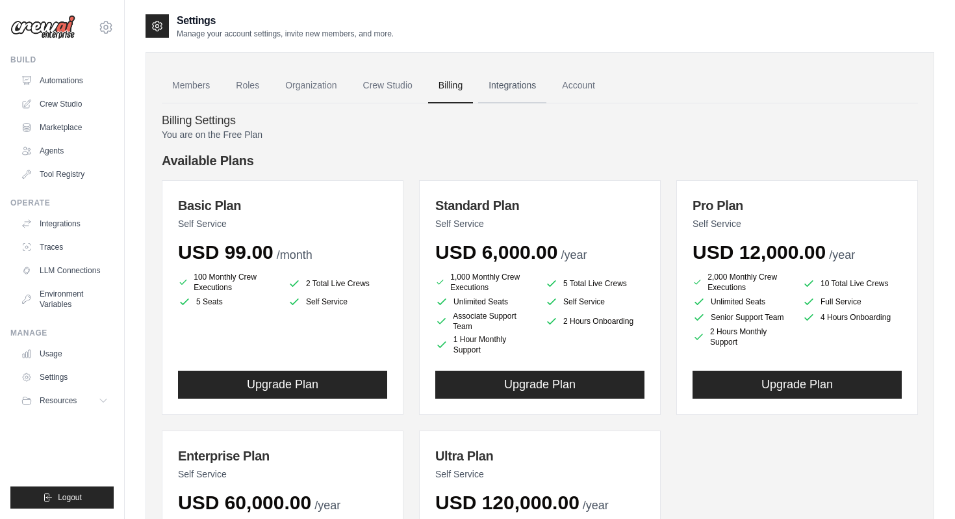
click at [528, 88] on link "Integrations" at bounding box center [512, 85] width 68 height 35
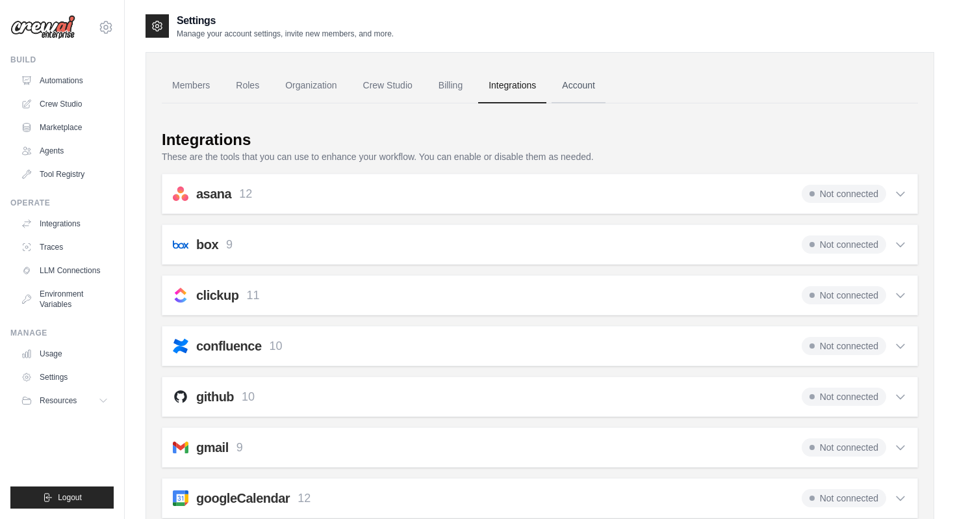
click at [606, 82] on link "Account" at bounding box center [579, 85] width 54 height 35
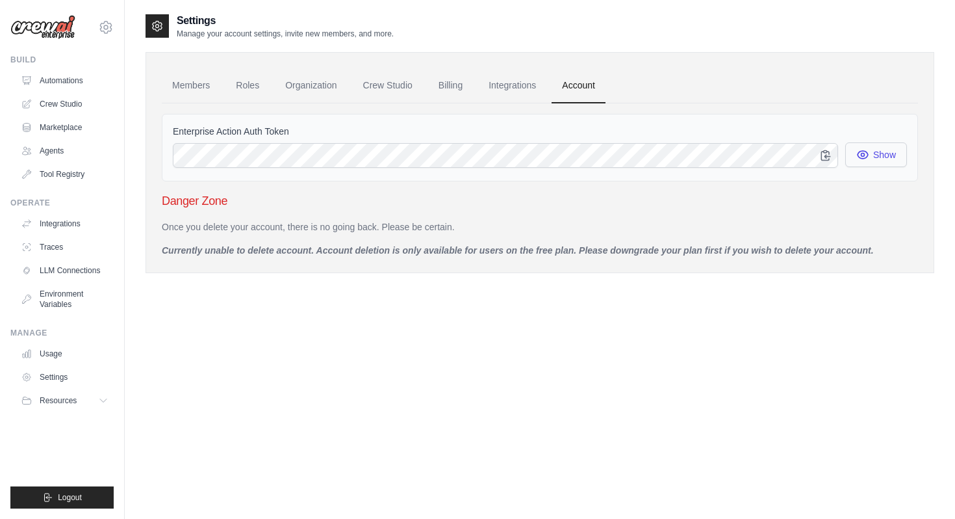
click at [869, 156] on button "Show" at bounding box center [877, 154] width 62 height 25
click at [59, 79] on link "Automations" at bounding box center [66, 80] width 98 height 21
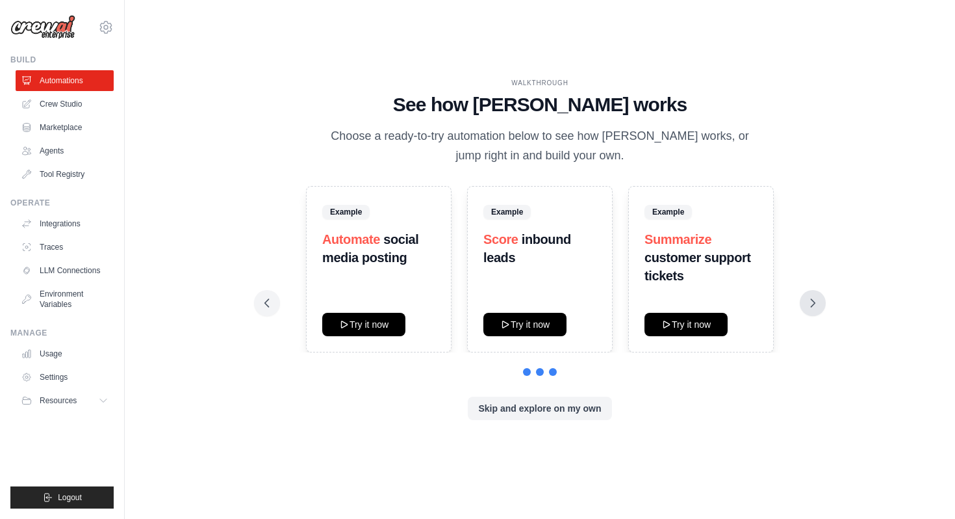
click at [812, 304] on icon at bounding box center [813, 302] width 13 height 13
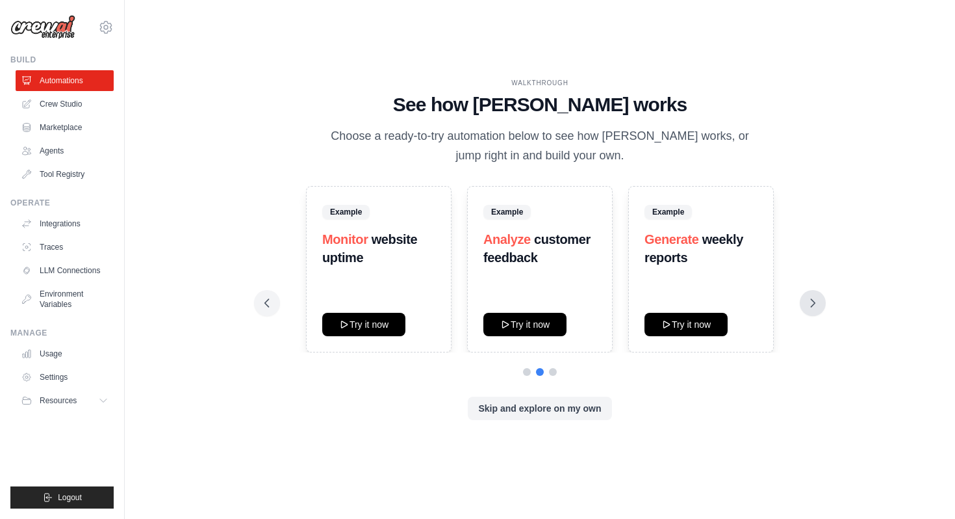
click at [812, 304] on icon at bounding box center [813, 302] width 13 height 13
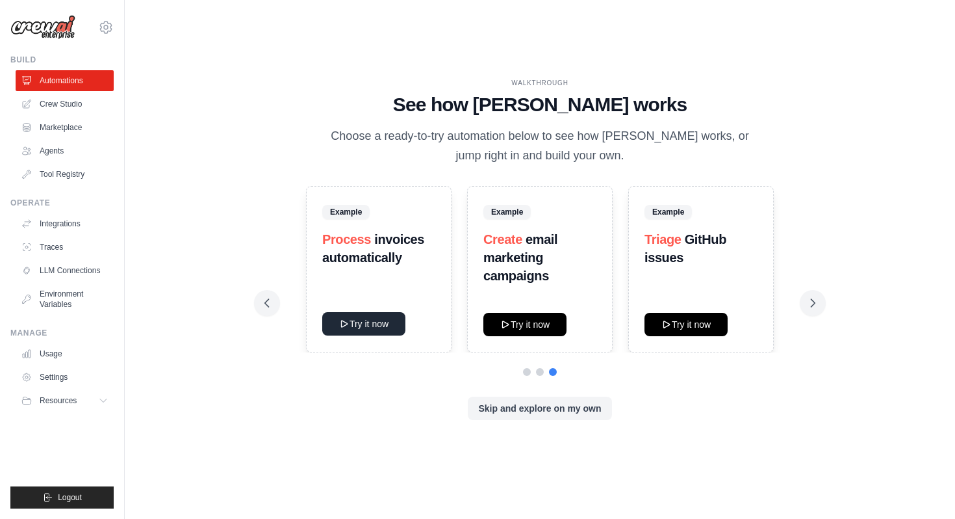
click at [365, 328] on button "Try it now" at bounding box center [363, 323] width 83 height 23
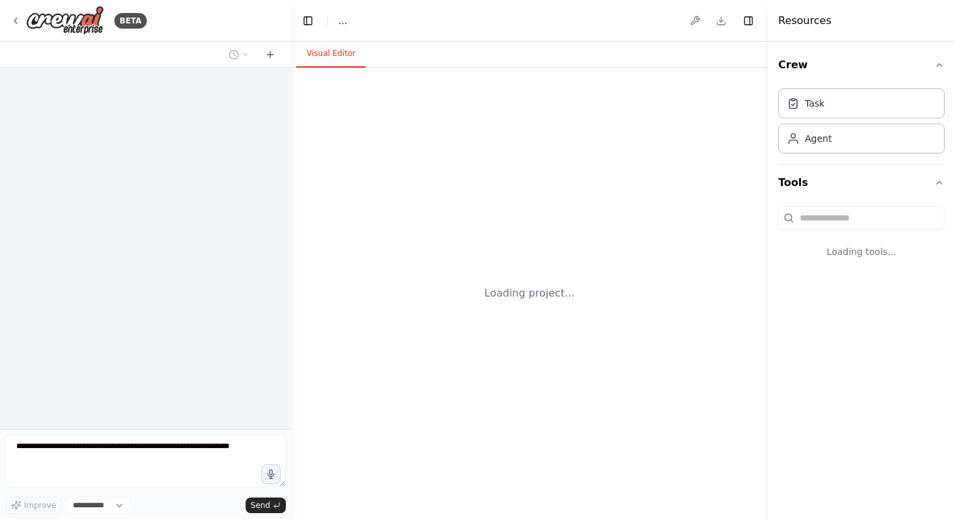
select select "****"
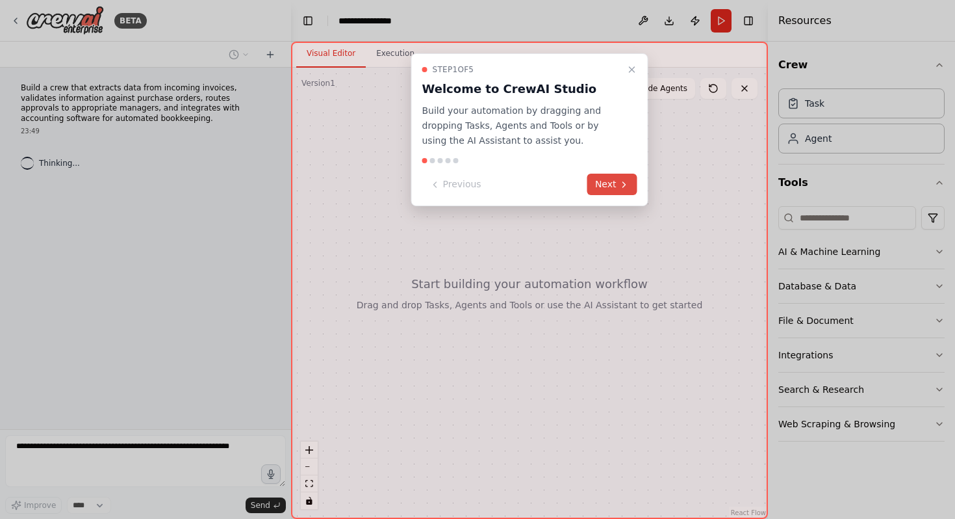
click at [625, 187] on icon at bounding box center [624, 184] width 10 height 10
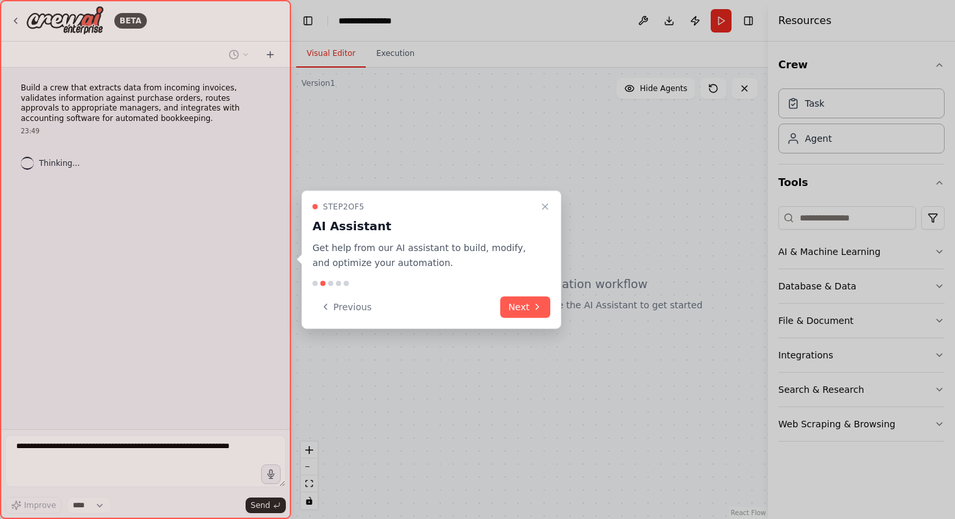
click at [535, 318] on div "Step 2 of 5 AI Assistant Get help from our AI assistant to build, modify, and o…" at bounding box center [432, 259] width 260 height 138
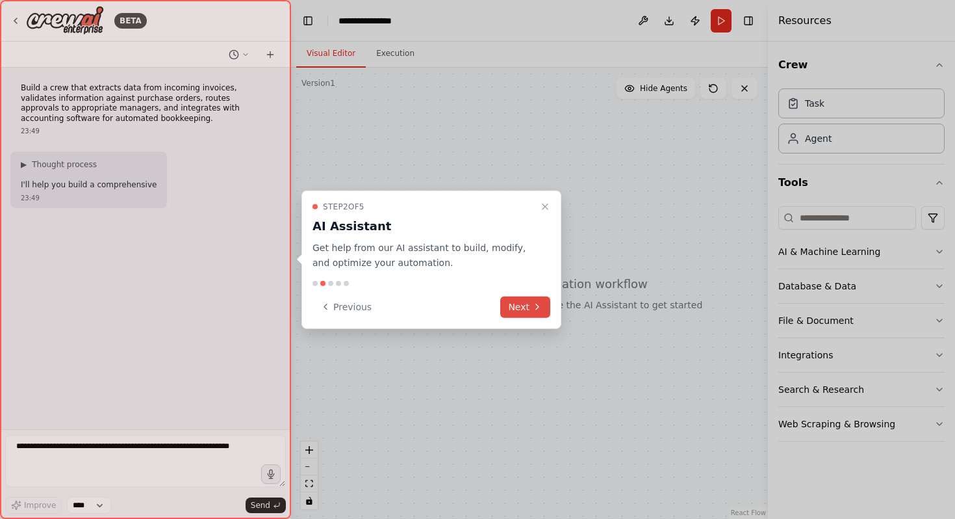
click at [527, 304] on button "Next" at bounding box center [525, 306] width 50 height 21
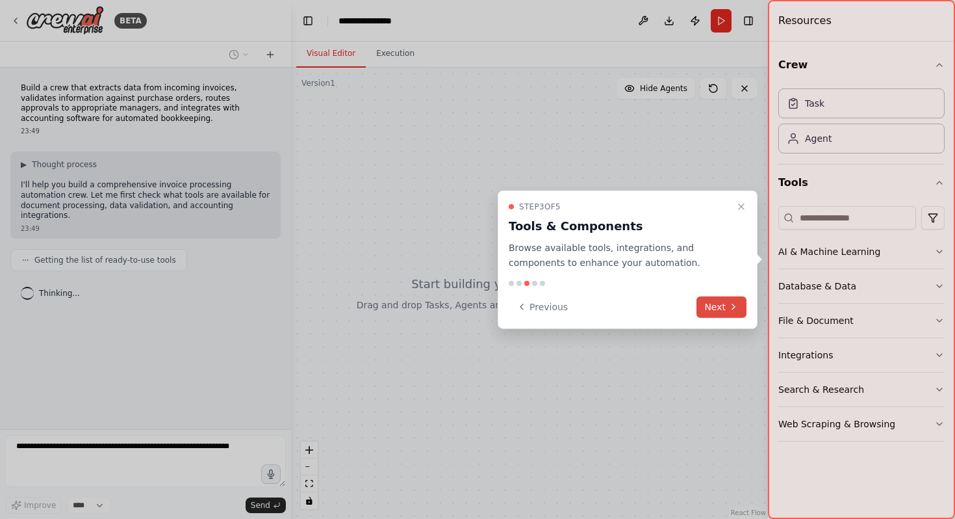
click at [717, 305] on button "Next" at bounding box center [722, 306] width 50 height 21
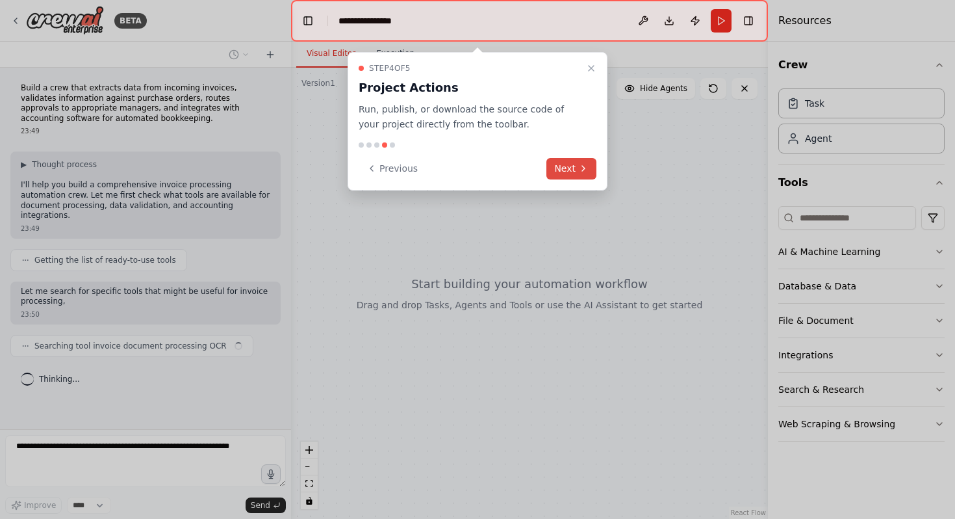
click at [575, 168] on button "Next" at bounding box center [572, 168] width 50 height 21
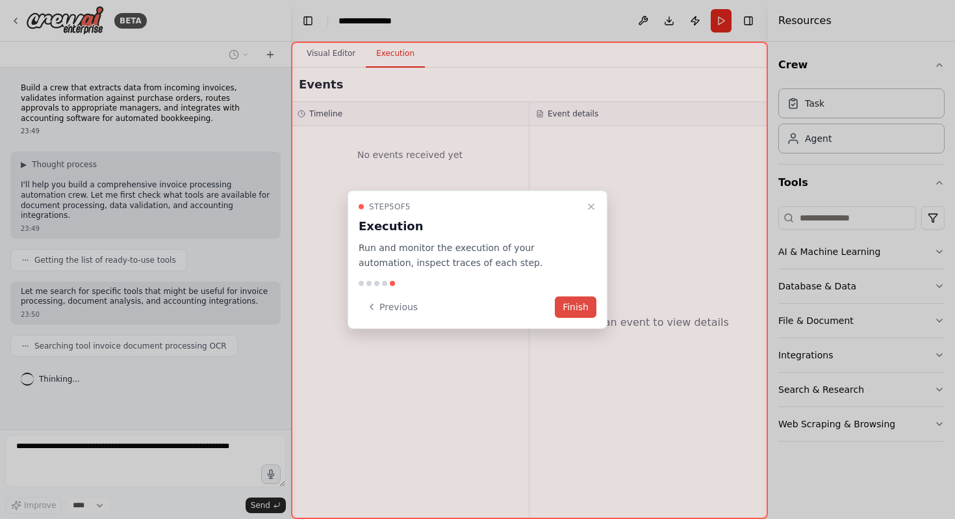
click at [577, 304] on button "Finish" at bounding box center [576, 306] width 42 height 21
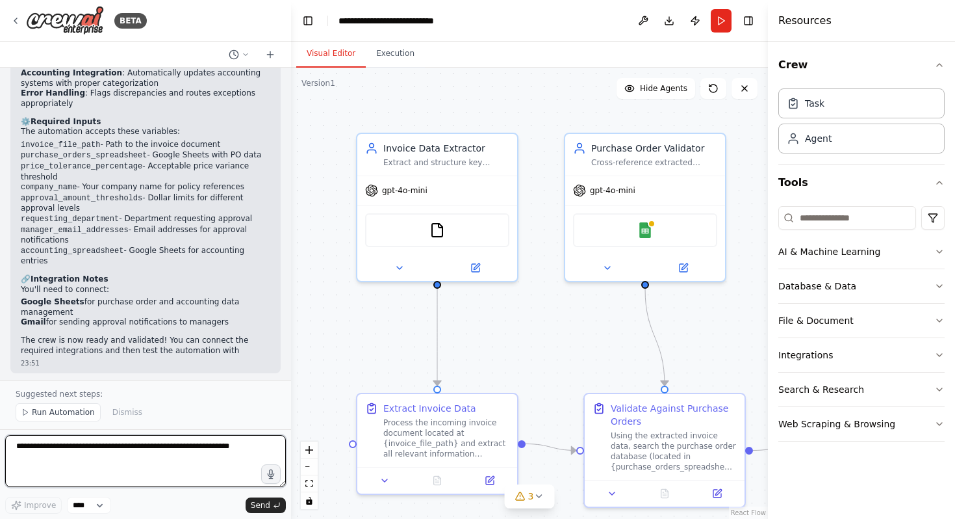
scroll to position [1521, 0]
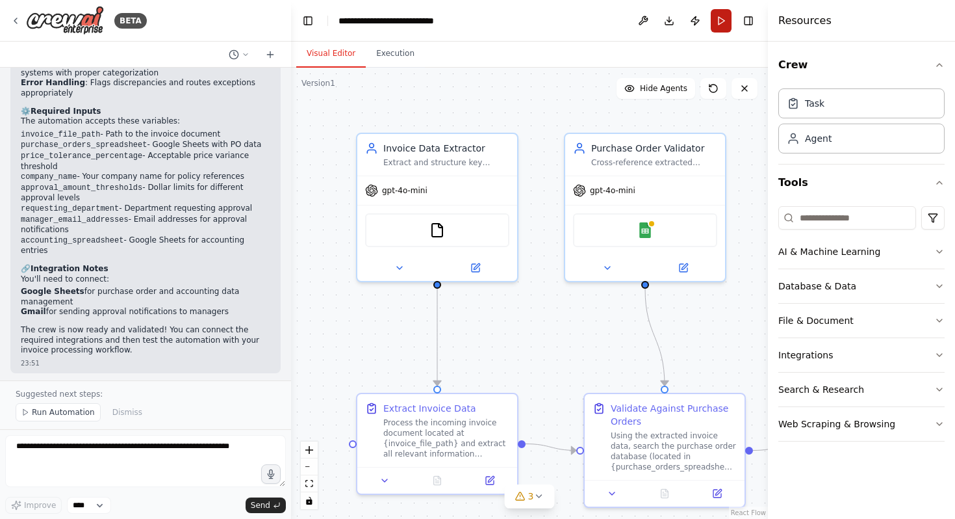
click at [723, 16] on button "Run" at bounding box center [721, 20] width 21 height 23
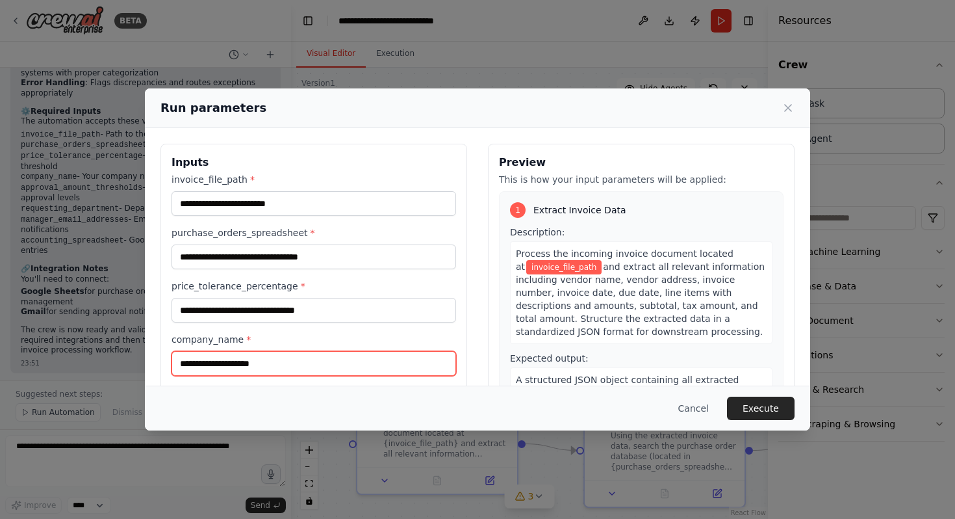
click at [312, 361] on input "company_name *" at bounding box center [314, 363] width 285 height 25
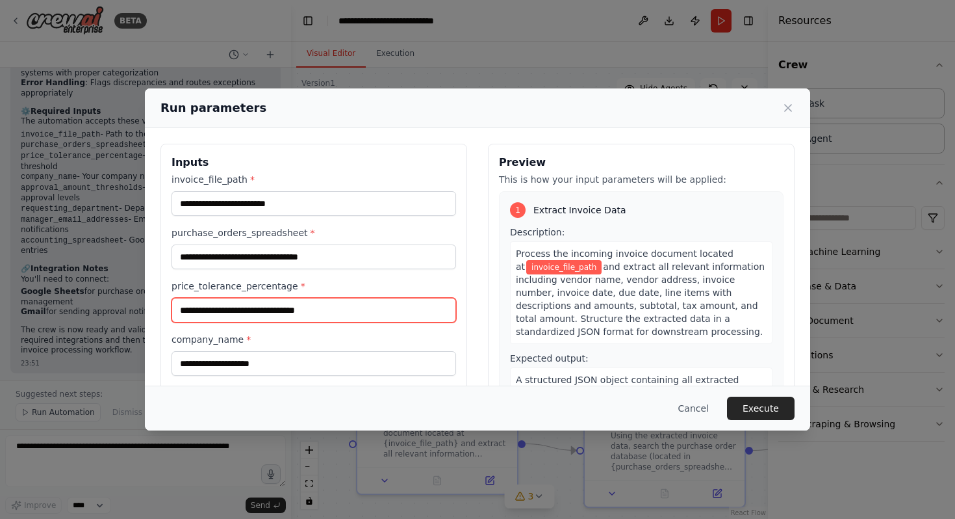
click at [384, 313] on input "price_tolerance_percentage *" at bounding box center [314, 310] width 285 height 25
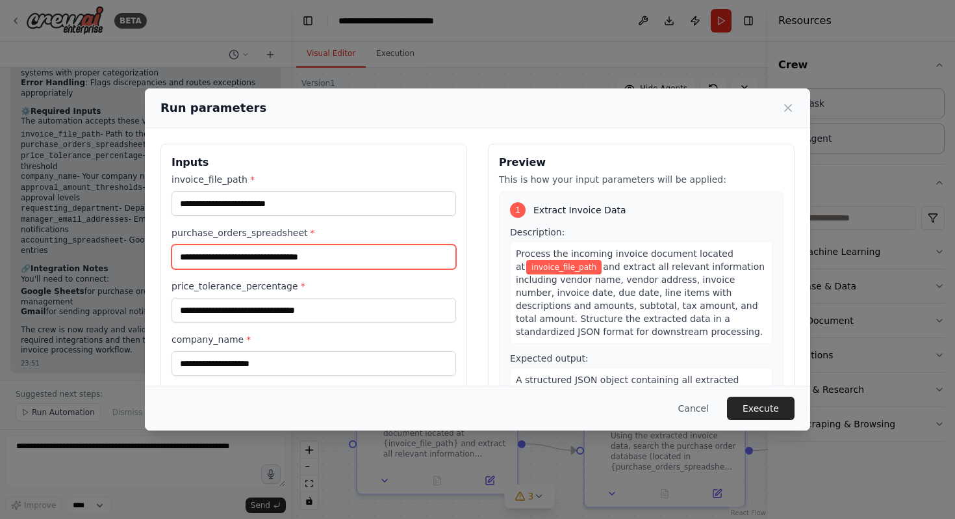
click at [383, 248] on input "purchase_orders_spreadsheet *" at bounding box center [314, 256] width 285 height 25
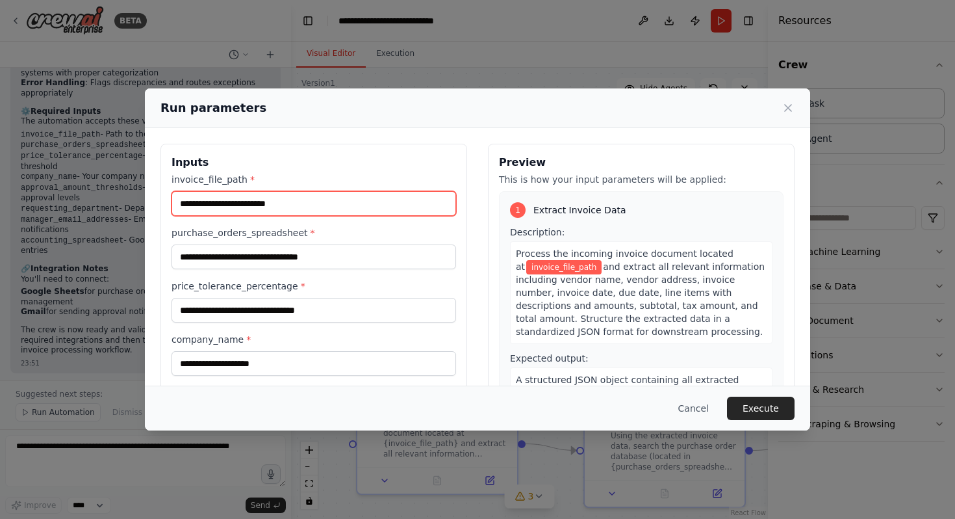
click at [363, 213] on input "invoice_file_path *" at bounding box center [314, 203] width 285 height 25
click at [622, 121] on div "Run parameters" at bounding box center [478, 108] width 666 height 40
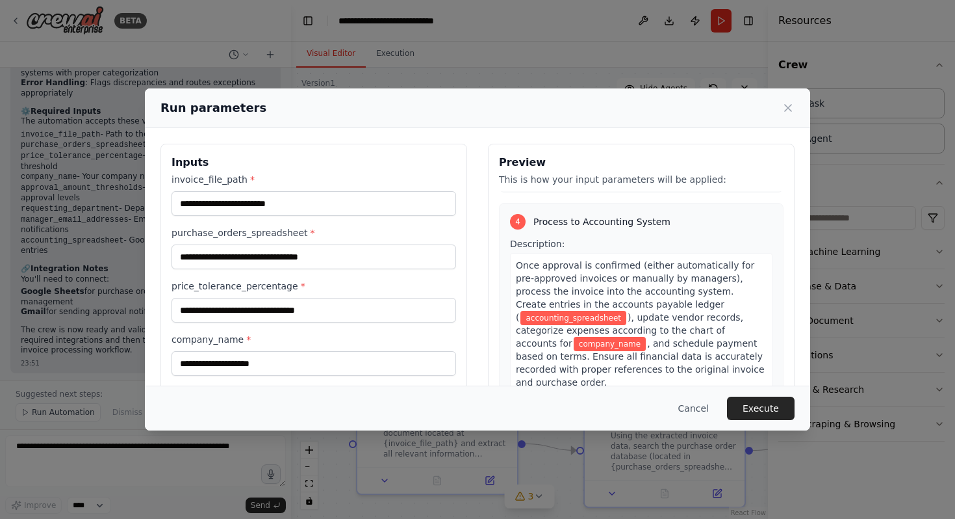
scroll to position [229, 0]
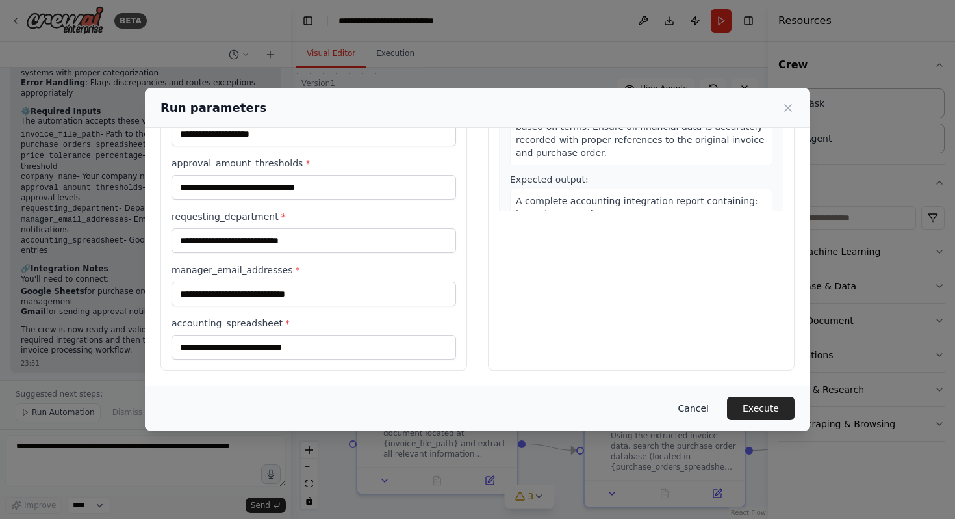
click at [695, 407] on button "Cancel" at bounding box center [693, 407] width 51 height 23
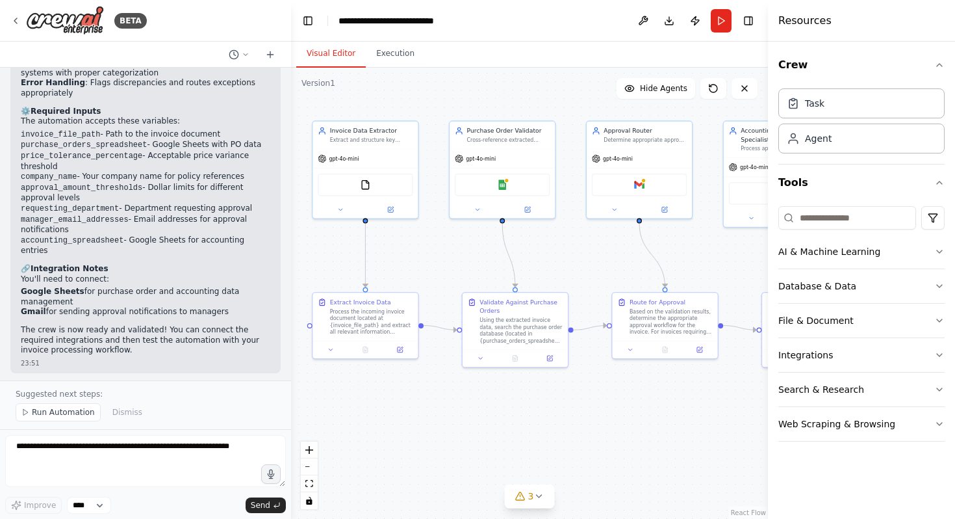
drag, startPoint x: 680, startPoint y: 350, endPoint x: 559, endPoint y: 272, distance: 144.4
click at [559, 272] on div ".deletable-edge-delete-btn { width: 20px; height: 20px; border: 0px solid #ffff…" at bounding box center [529, 293] width 477 height 451
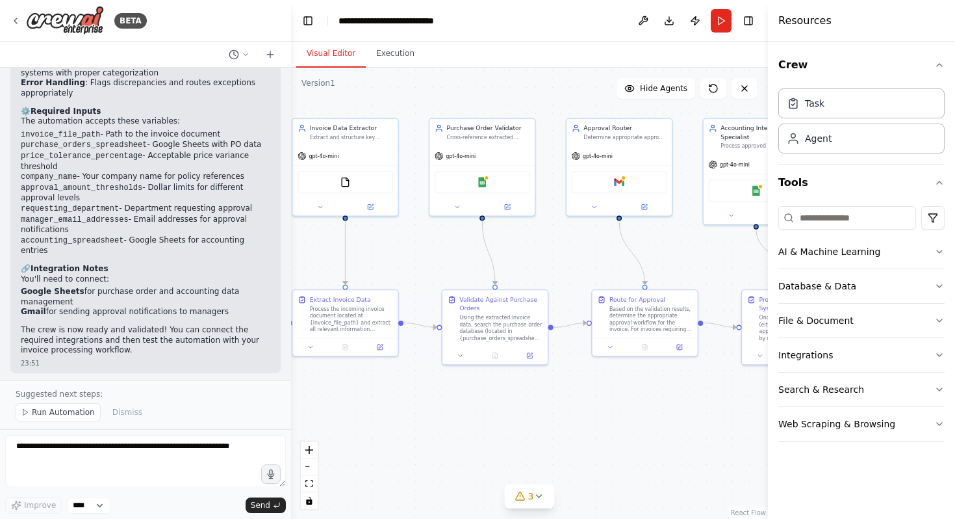
drag, startPoint x: 587, startPoint y: 432, endPoint x: 566, endPoint y: 424, distance: 22.2
click at [566, 425] on div ".deletable-edge-delete-btn { width: 20px; height: 20px; border: 0px solid #ffff…" at bounding box center [529, 293] width 477 height 451
